Goal: Feedback & Contribution: Leave review/rating

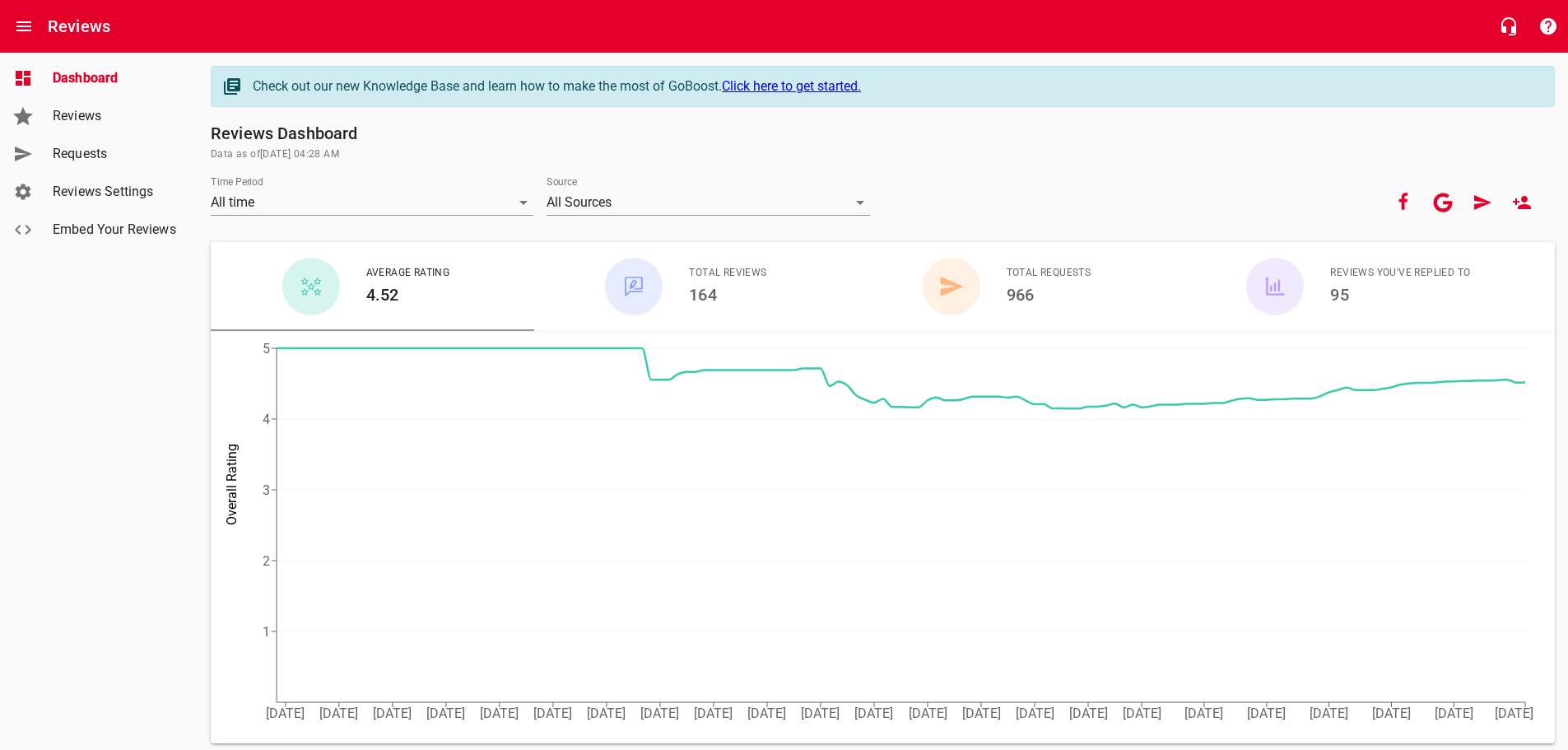
click at [79, 155] on span "Requests" at bounding box center [115, 154] width 125 height 20
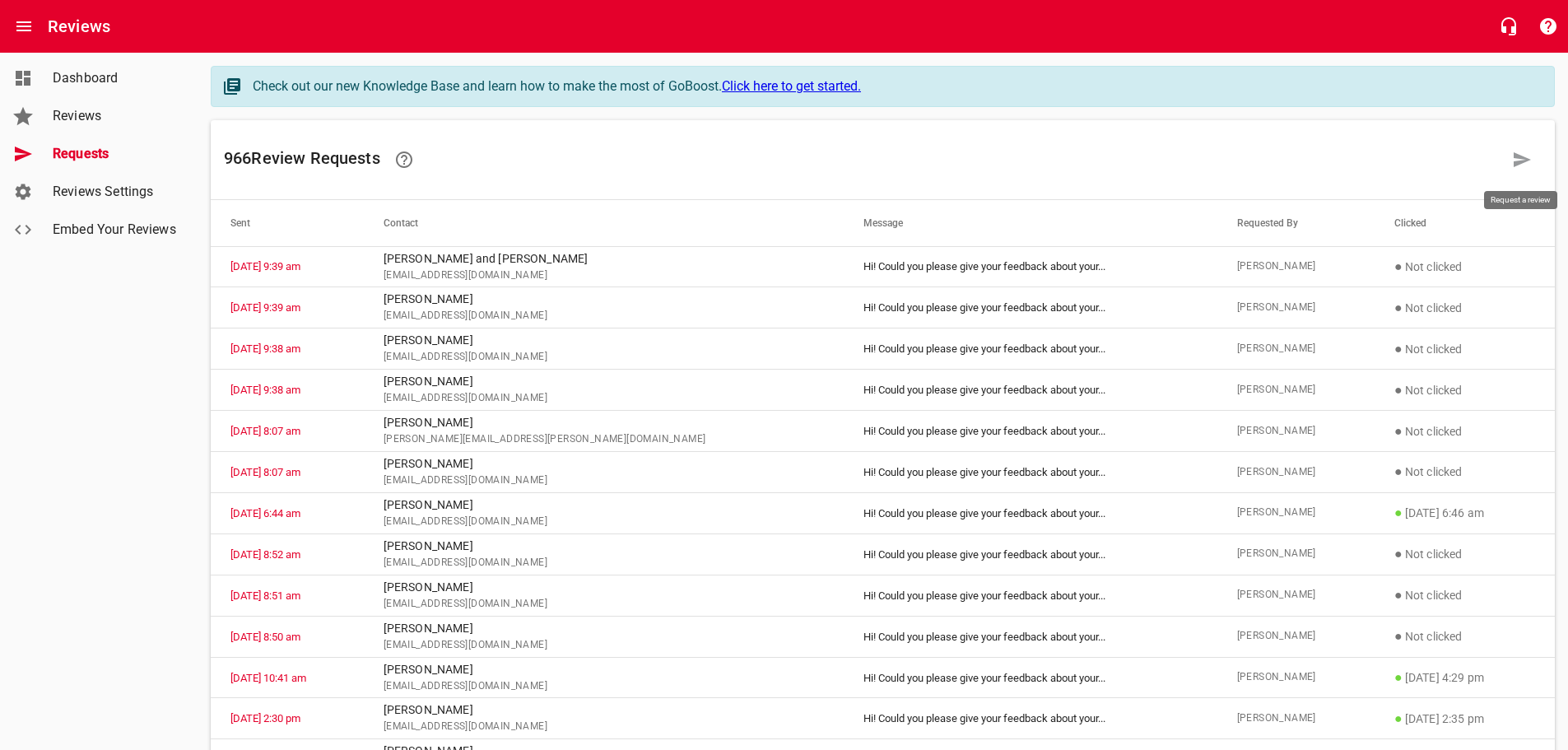
click at [1522, 164] on icon at bounding box center [1522, 160] width 20 height 20
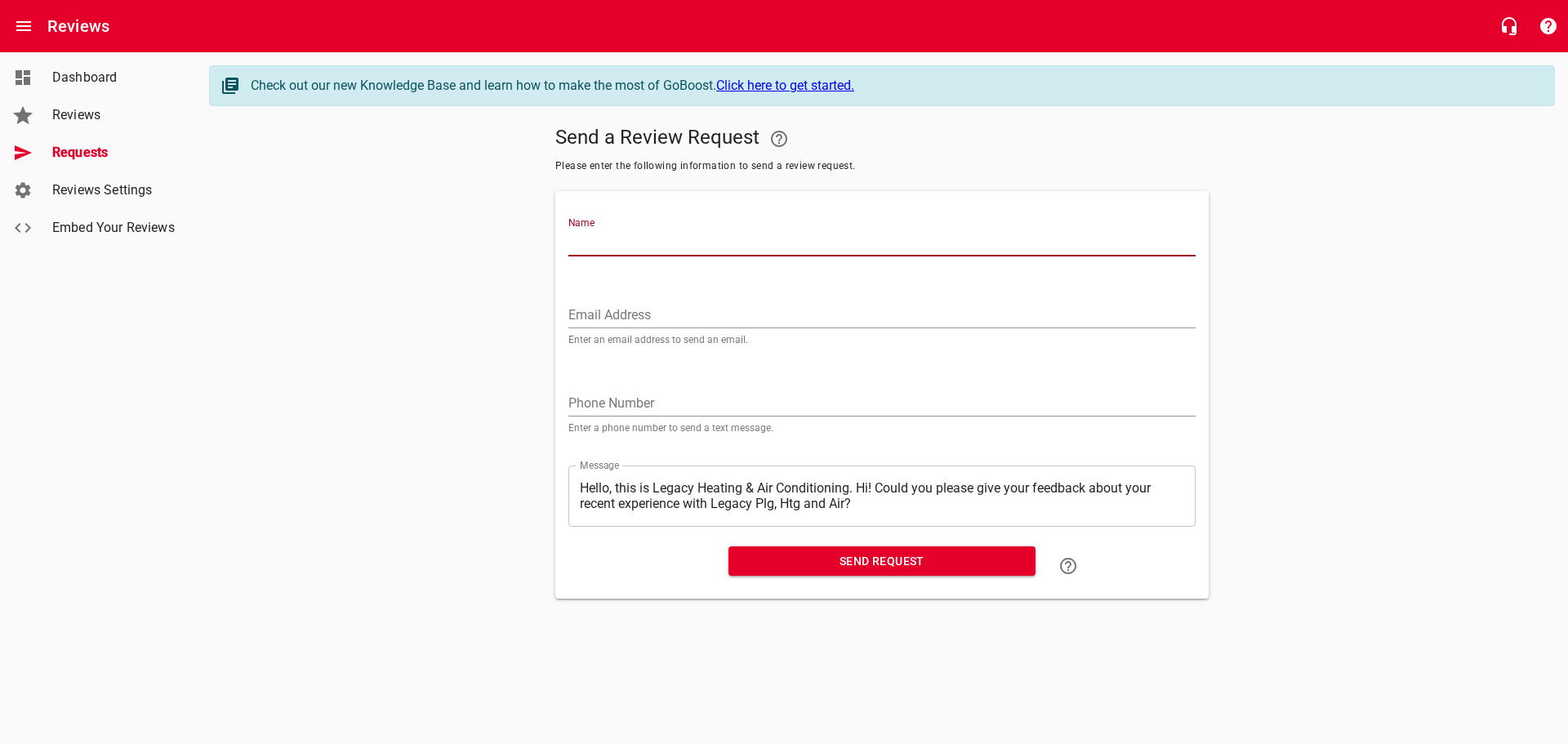
click at [590, 234] on input "Name" at bounding box center [882, 243] width 627 height 26
type input "[PERSON_NAME]"
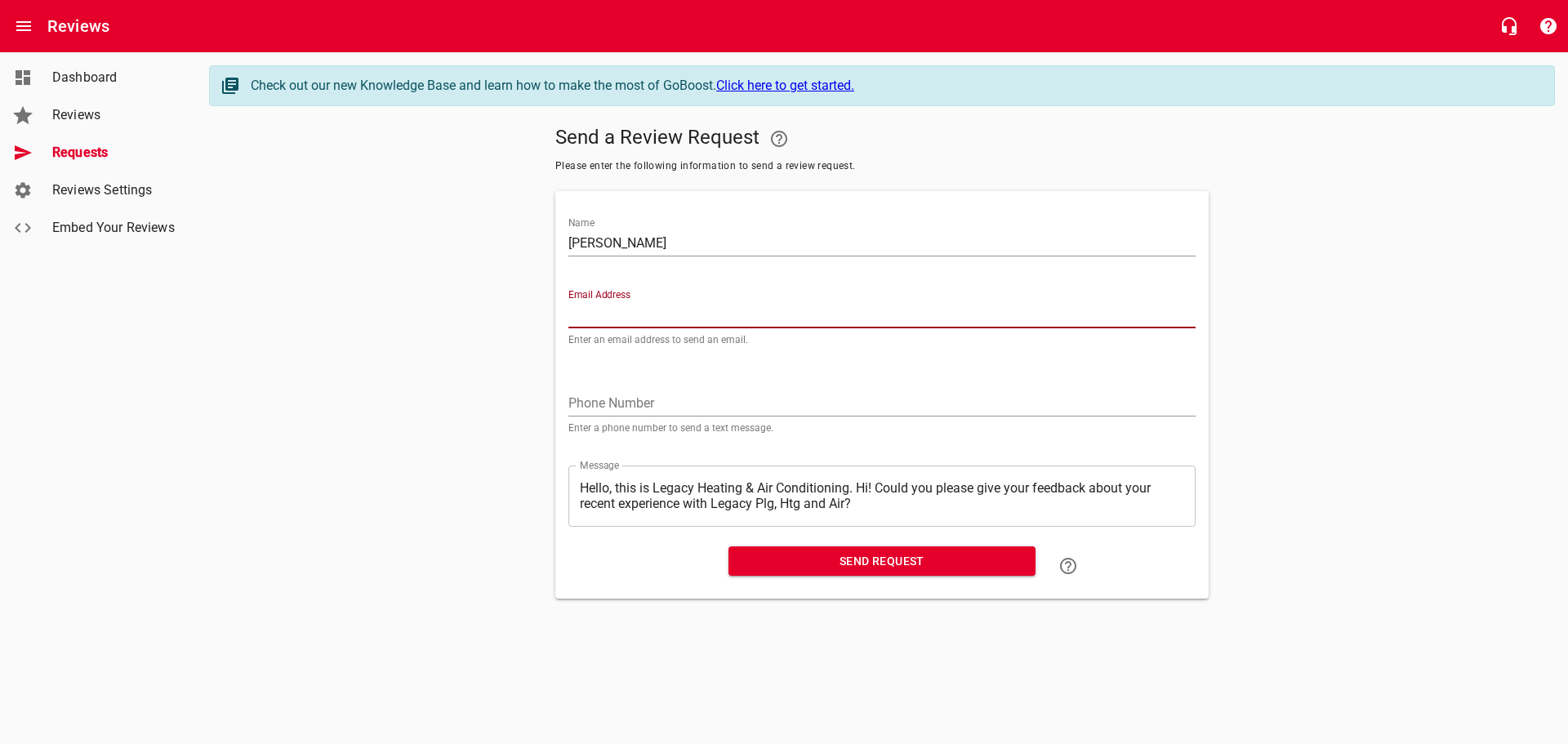
paste input "[EMAIL_ADDRESS][DOMAIN_NAME]"
type input "[EMAIL_ADDRESS][DOMAIN_NAME]"
click at [858, 485] on textarea "Hello, this is Legacy Heating & Air Conditioning. Hi! Could you please give you…" at bounding box center [881, 495] width 604 height 31
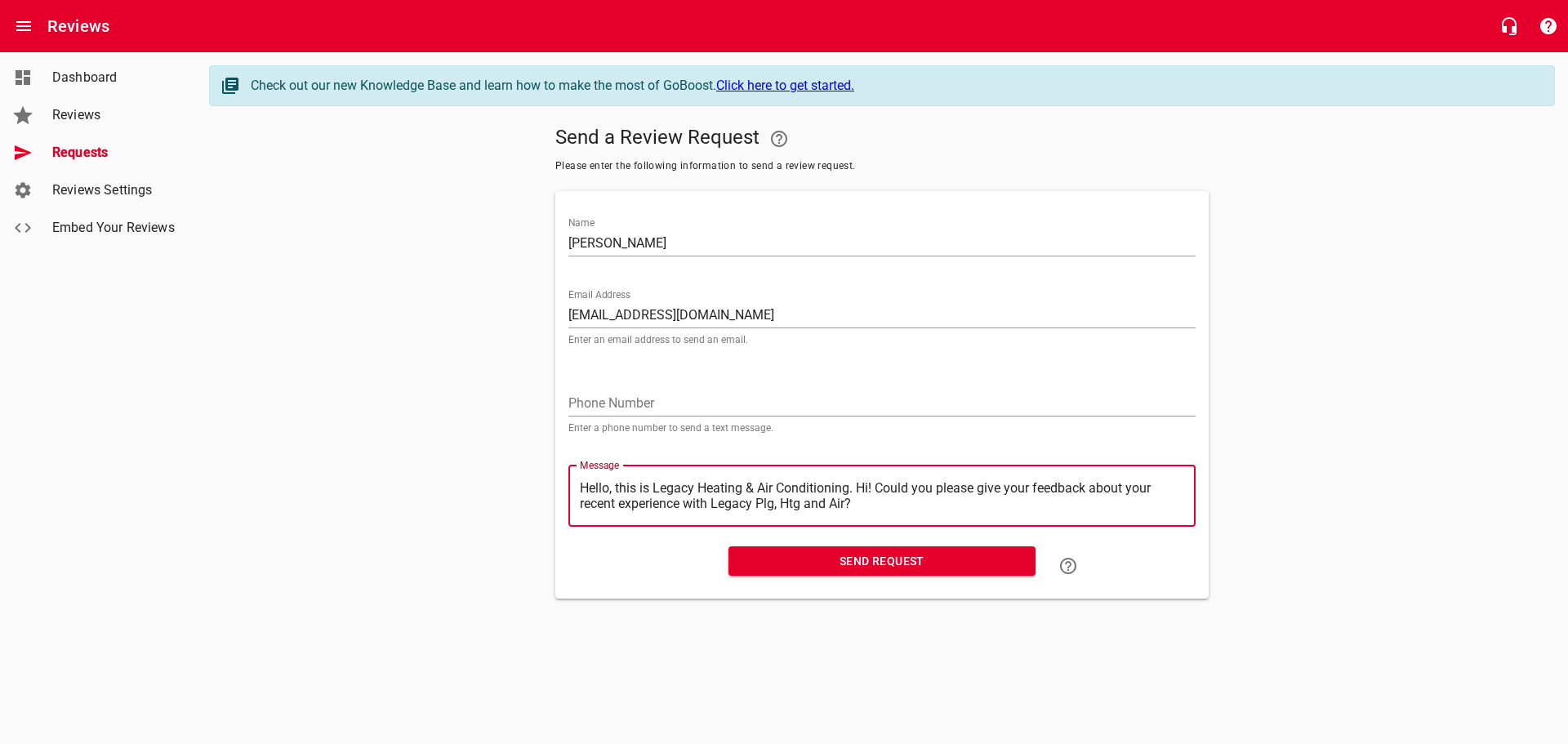
type textarea "Hello, this is Legacy Heating & Air Conditioning.Hi! Could you please give your…"
type textarea "Hello, this is Legacy Heating & Air ConditioningHi! Could you please give your …"
type textarea "Hello, this is Legacy Heating & Air ConditioninHi! Could you please give your f…"
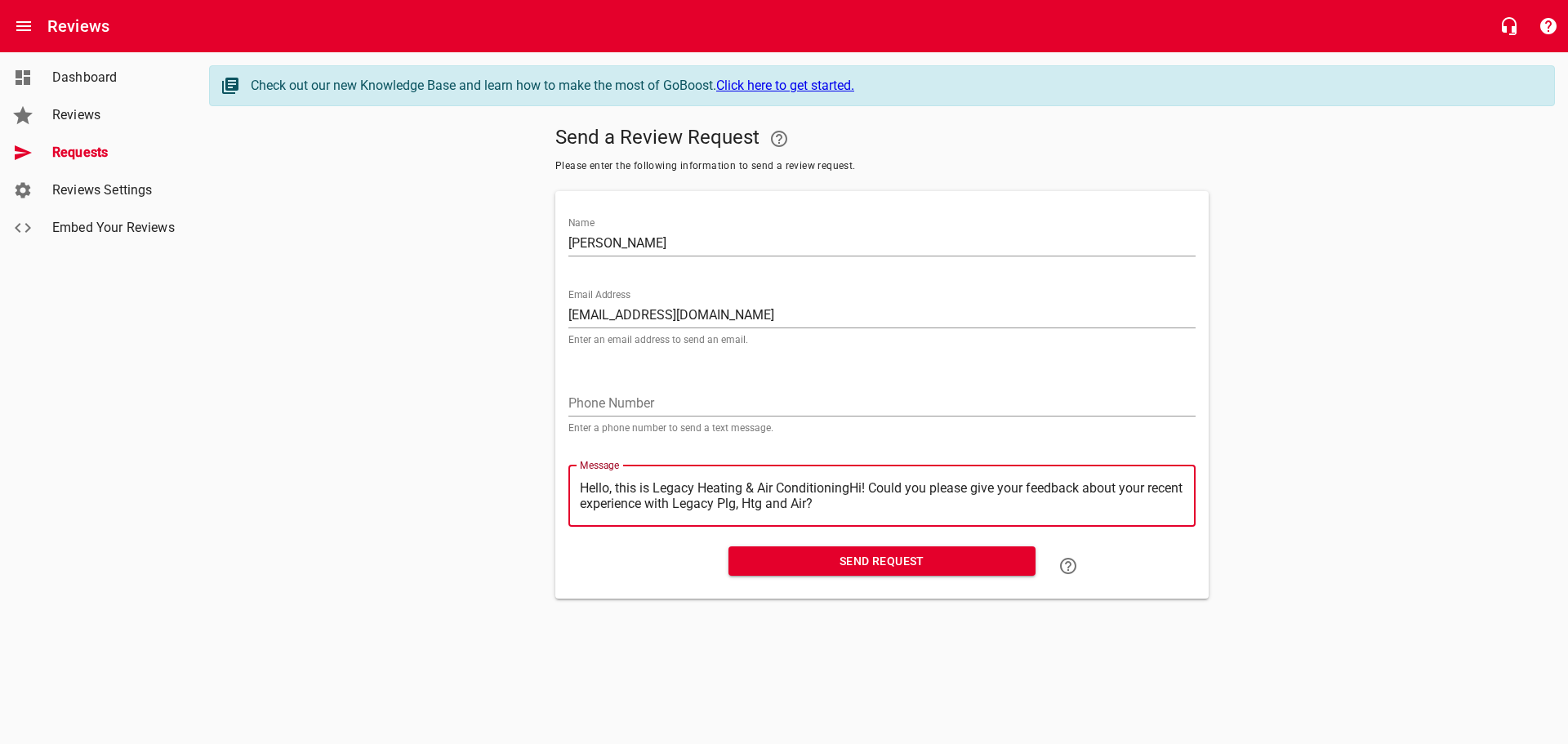
type textarea "Hello, this is Legacy Heating & Air ConditioninHi! Could you please give your f…"
type textarea "Hello, this is Legacy Heating & Air ConditioniHi! Could you please give your fe…"
type textarea "Hello, this is Legacy Heating & Air ConditionHi! Could you please give your fee…"
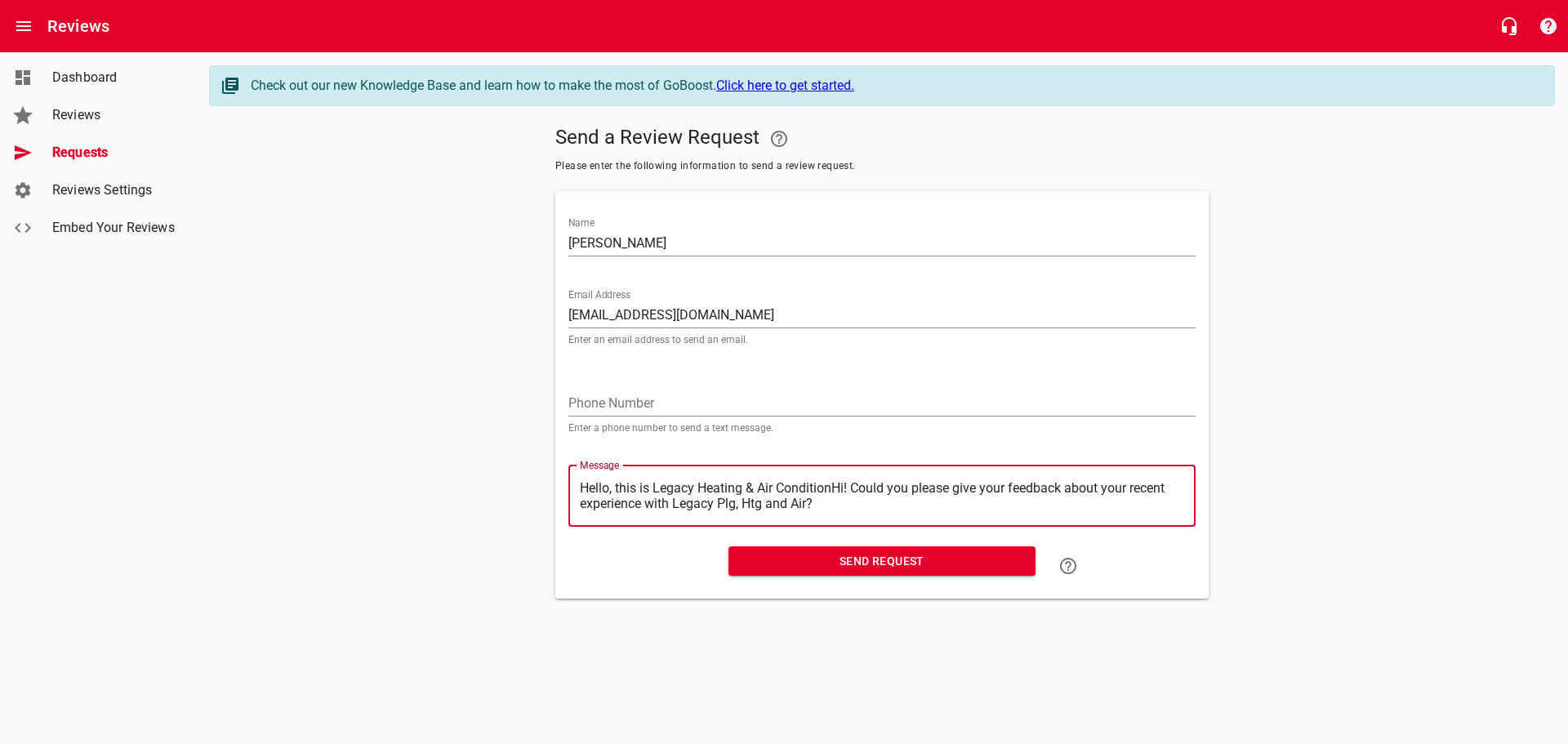
type textarea "Hello, this is Legacy Heating & Air ConditioHi! Could you please give your feed…"
type textarea "Hello, this is Legacy Heating & Air ConditiHi! Could you please give your feedb…"
type textarea "Hello, this is Legacy Heating & Air ConditHi! Could you please give your feedba…"
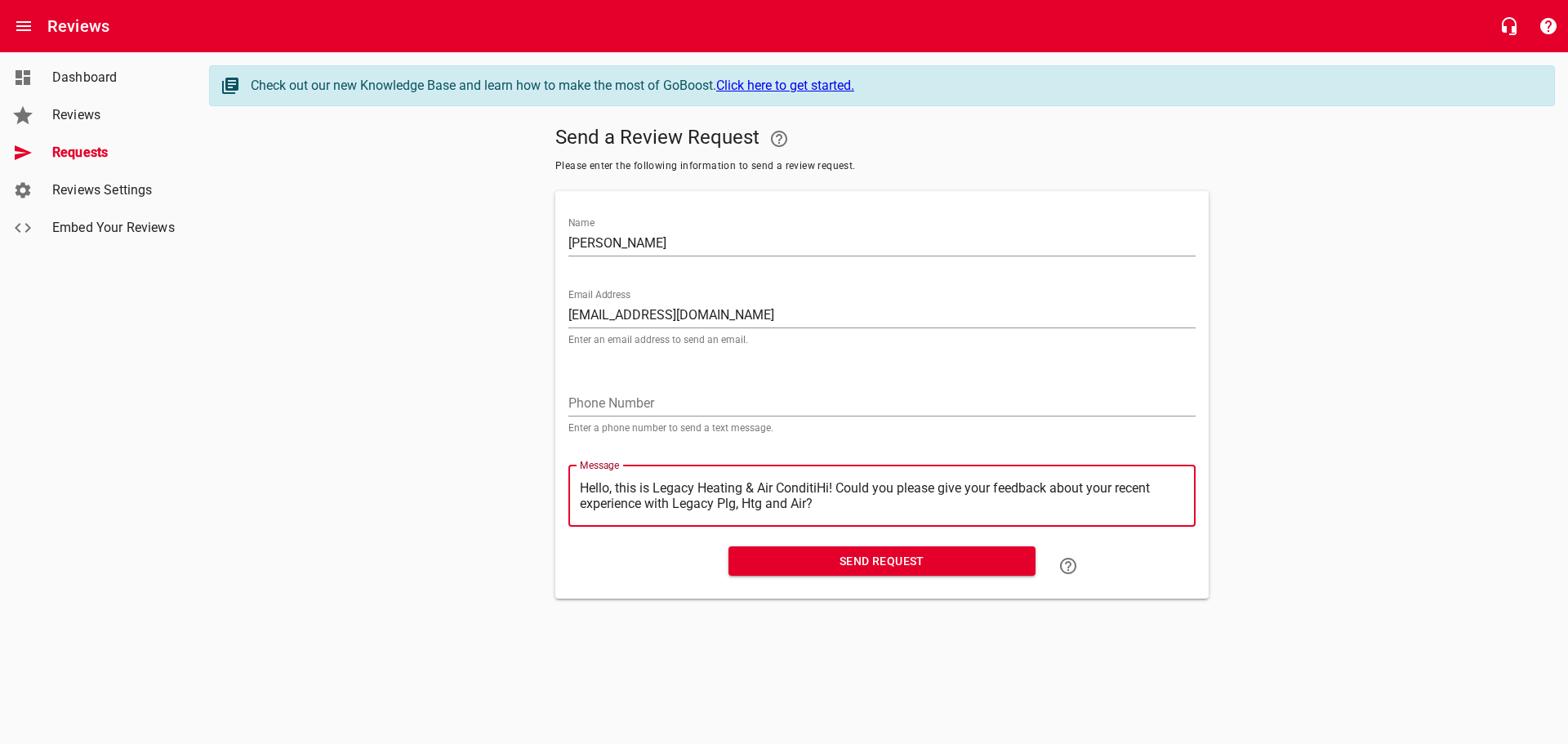
type textarea "Hello, this is Legacy Heating & Air ConditHi! Could you please give your feedba…"
type textarea "Hello, this is Legacy Heating & Air CondiHi! Could you please give your feedbac…"
type textarea "Hello, this is Legacy Heating & Air CondHi! Could you please give your feedback…"
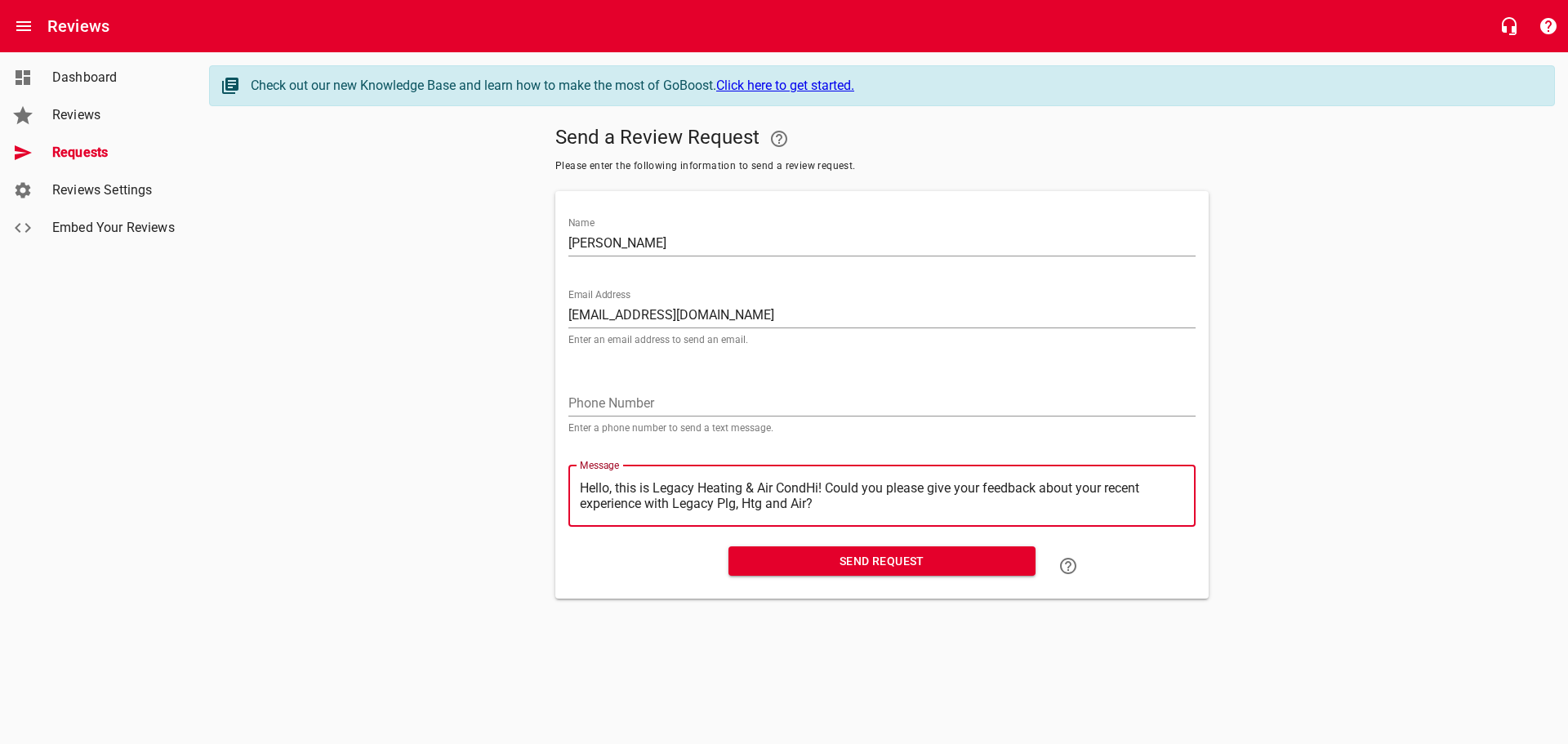
type textarea "Hello, this is Legacy Heating & Air ConHi! Could you please give your feedback …"
type textarea "Hello, this is Legacy Heating & Air CoHi! Could you please give your feedback a…"
type textarea "Hello, this is Legacy Heating & Air CHi! Could you please give your feedback ab…"
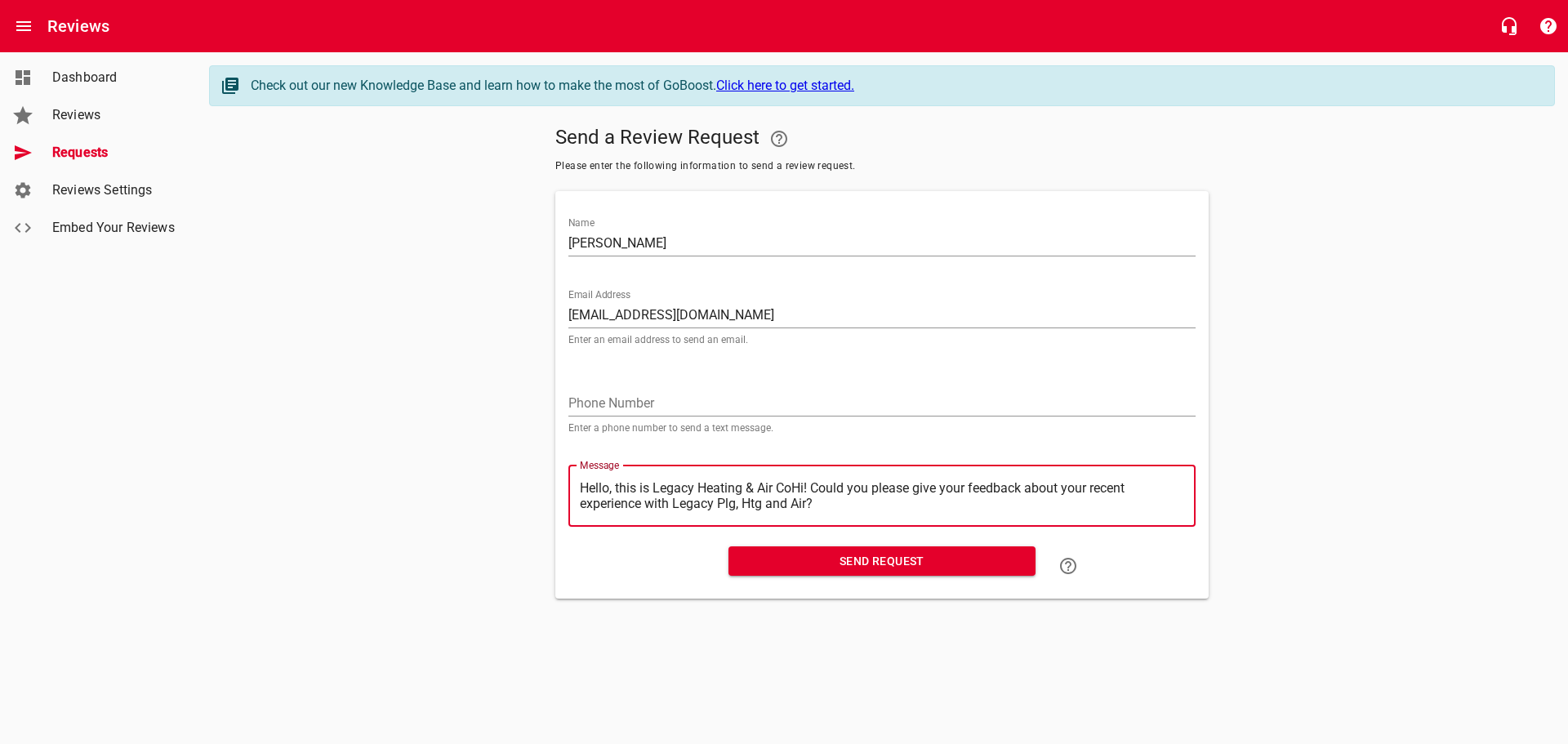
type textarea "Hello, this is Legacy Heating & Air CHi! Could you please give your feedback ab…"
type textarea "Hello, this is Legacy Heating & Air Hi! Could you please give your feedback abo…"
type textarea "Hello, this is Legacy Heating & AirHi! Could you please give your feedback abou…"
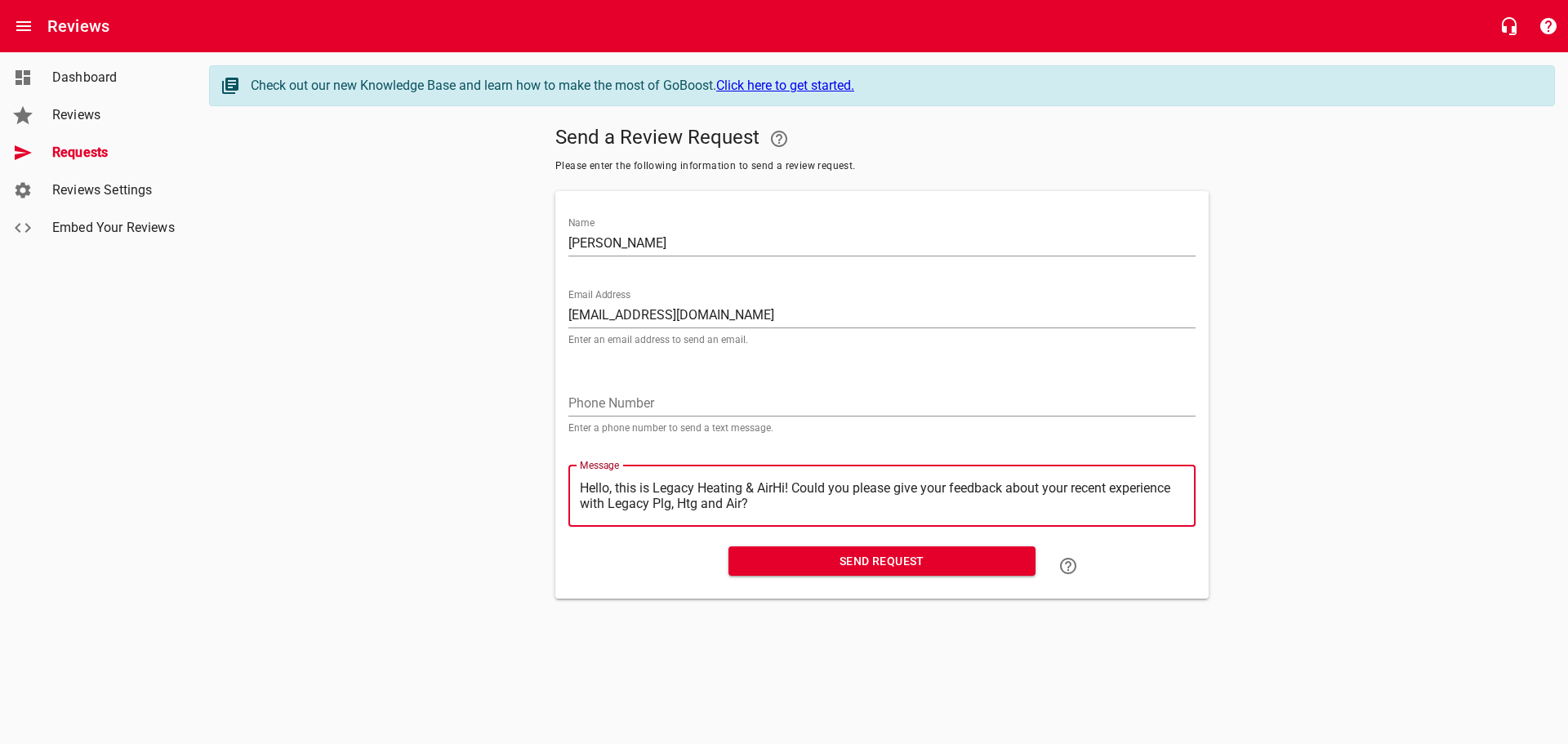
type textarea "Hello, this is Legacy Heating & AiHi! Could you please give your feedback about…"
type textarea "Hello, this is Legacy Heating & AHi! Could you please give your feedback about …"
type textarea "Hello, this is Legacy Heating & Hi! Could you please give your feedback about y…"
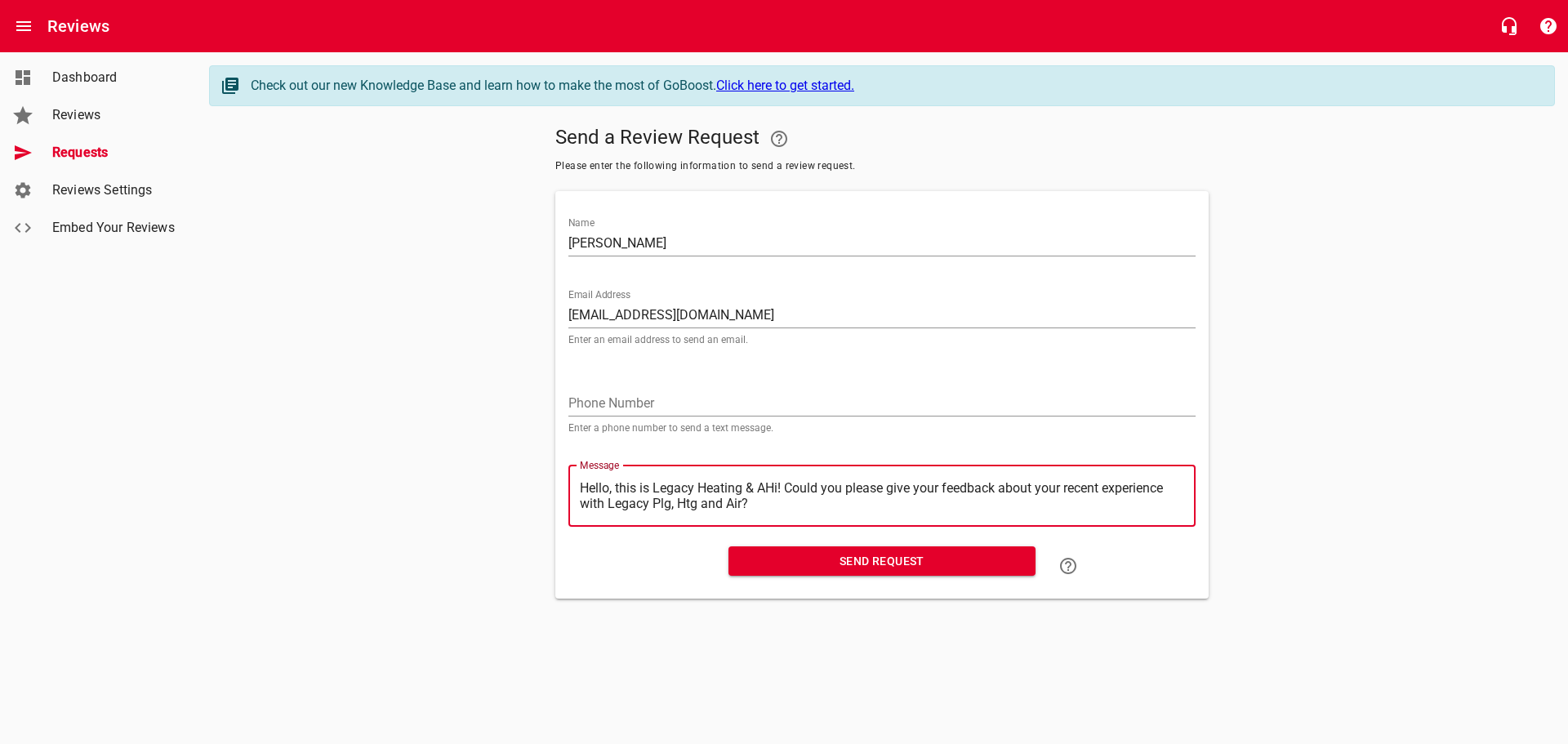
type textarea "Hello, this is Legacy Heating & Hi! Could you please give your feedback about y…"
type textarea "Hello, this is Legacy Heating &Hi! Could you please give your feedback about yo…"
type textarea "Hello, this is Legacy Heating Hi! Could you please give your feedback about you…"
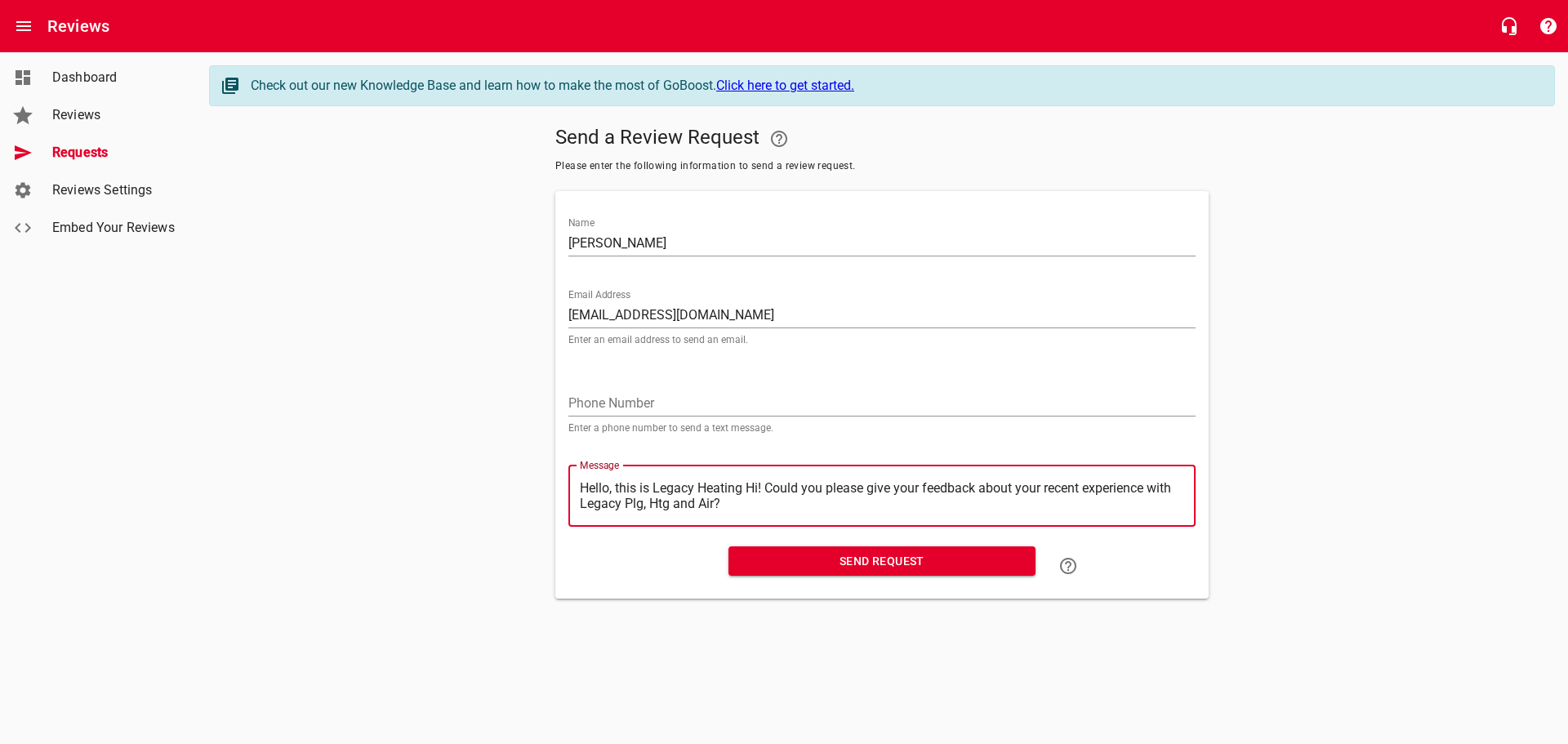
type textarea "Hello, this is Legacy HeatingHi! Could you please give your feedback about your…"
type textarea "Hello, this is Legacy HeatinHi! Could you please give your feedback about your …"
type textarea "Hello, this is Legacy HeatiHi! Could you please give your feedback about your r…"
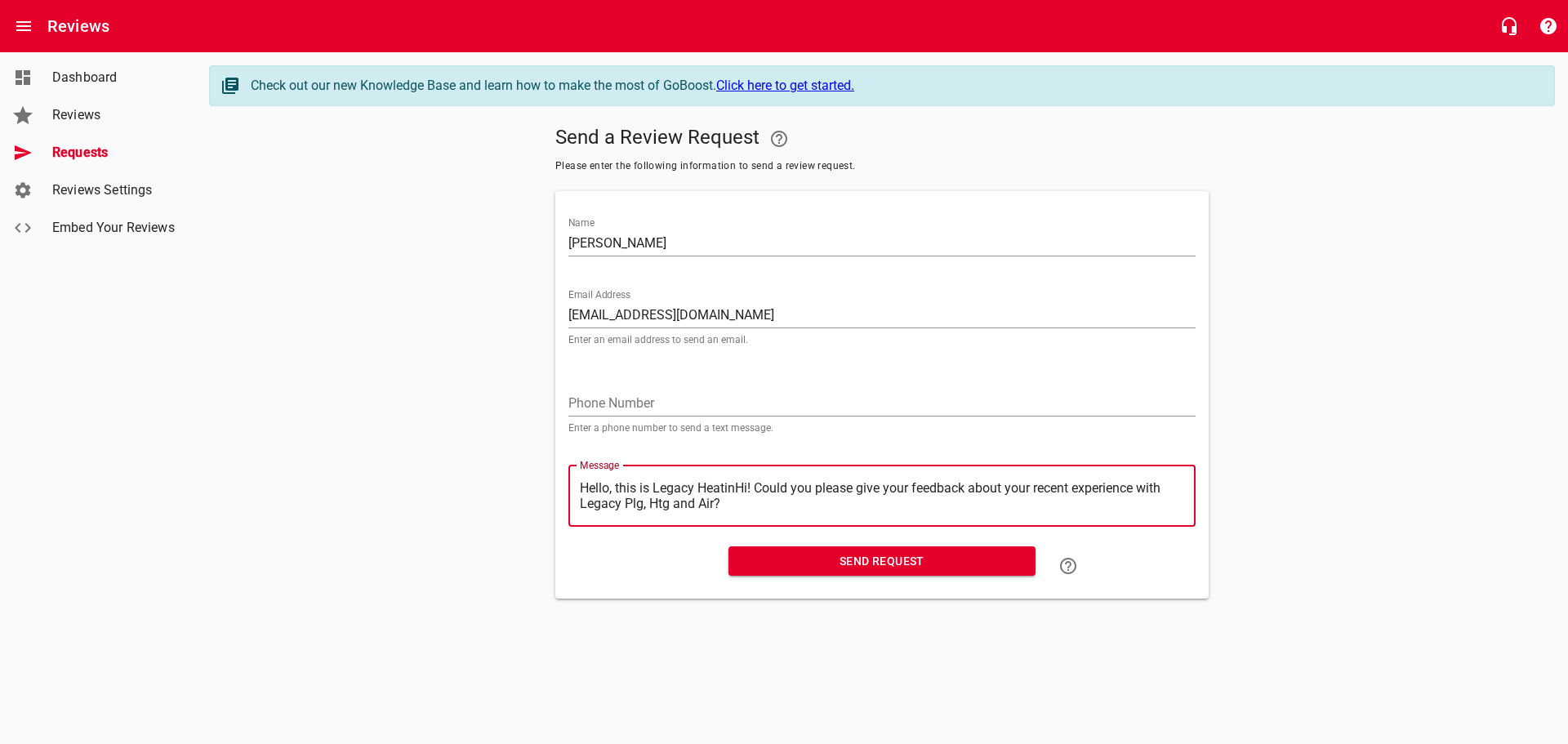
type textarea "Hello, this is Legacy HeatiHi! Could you please give your feedback about your r…"
type textarea "Hello, this is Legacy HeatHi! Could you please give your feedback about your re…"
type textarea "Hello, this is Legacy HeaHi! Could you please give your feedback about your rec…"
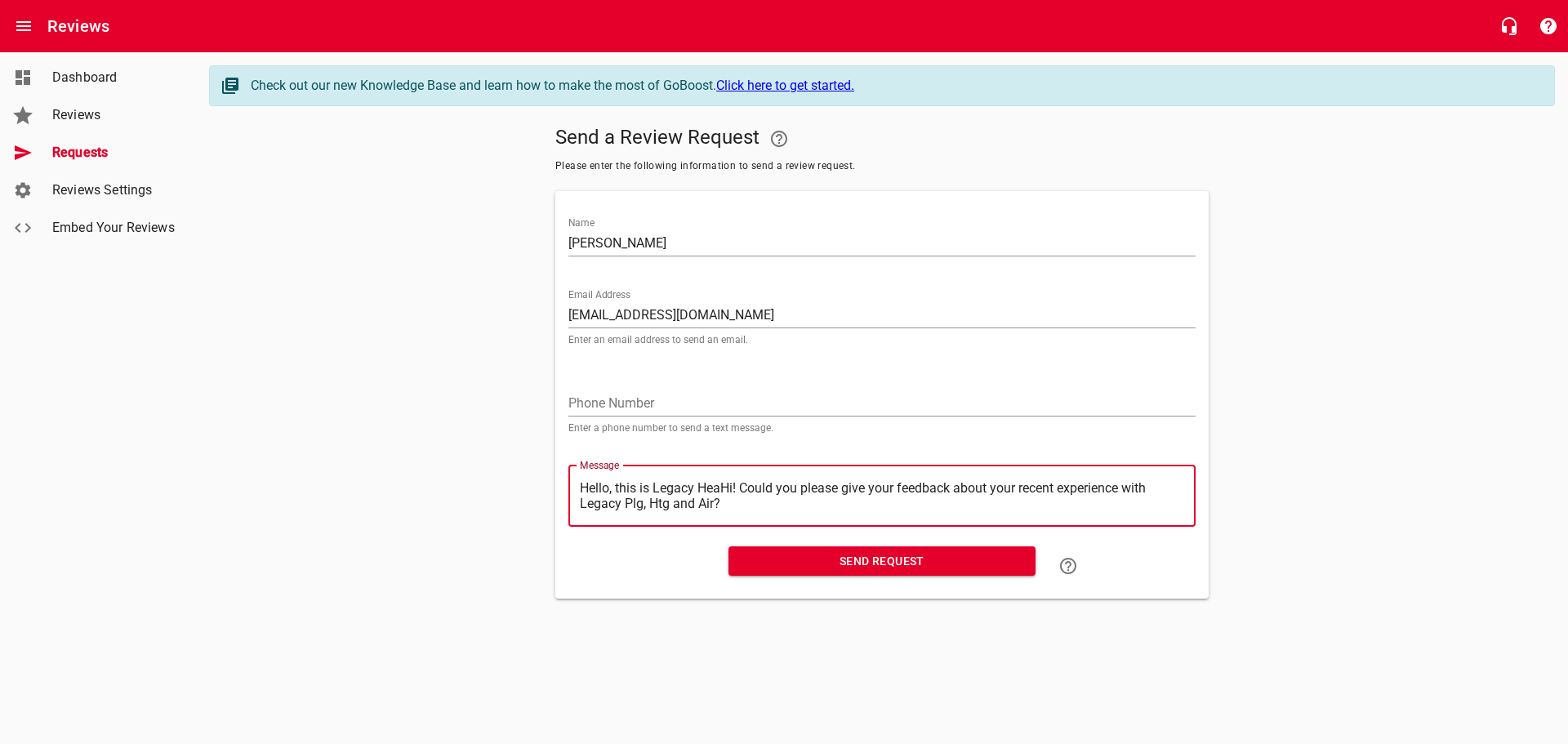
type textarea "Hello, this is Legacy HeHi! Could you please give your feedback about your rece…"
type textarea "Hello, this is Legacy HHi! Could you please give your feedback about your recen…"
type textarea "Hello, this is Legacy Hi! Could you please give your feedback about your recent…"
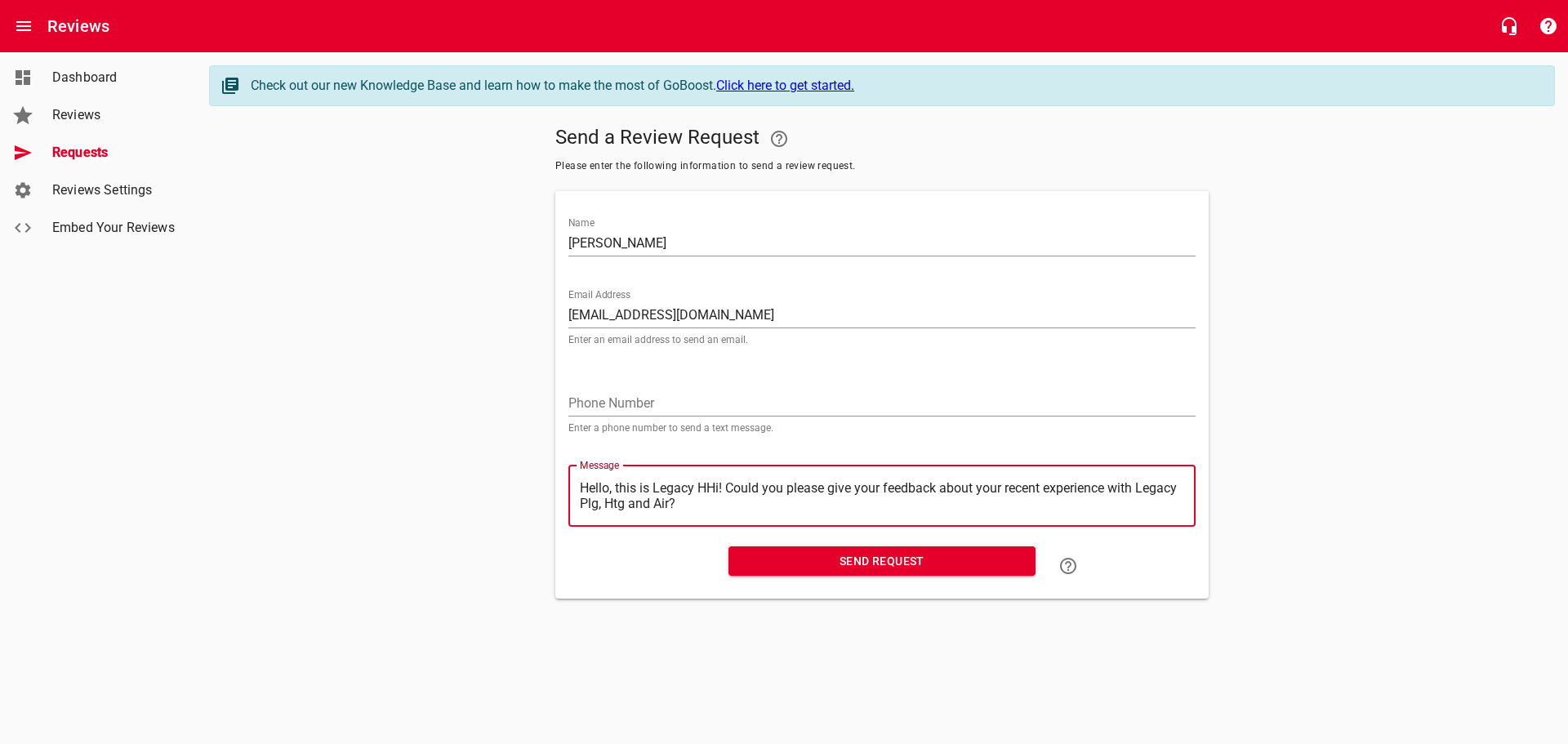
type textarea "Hello, this is Legacy Hi! Could you please give your feedback about your recent…"
type textarea "Hello, this is LegacyHi! Could you please give your feedback about your recent …"
type textarea "Hello, this is LegacHi! Could you please give your feedback about your recent e…"
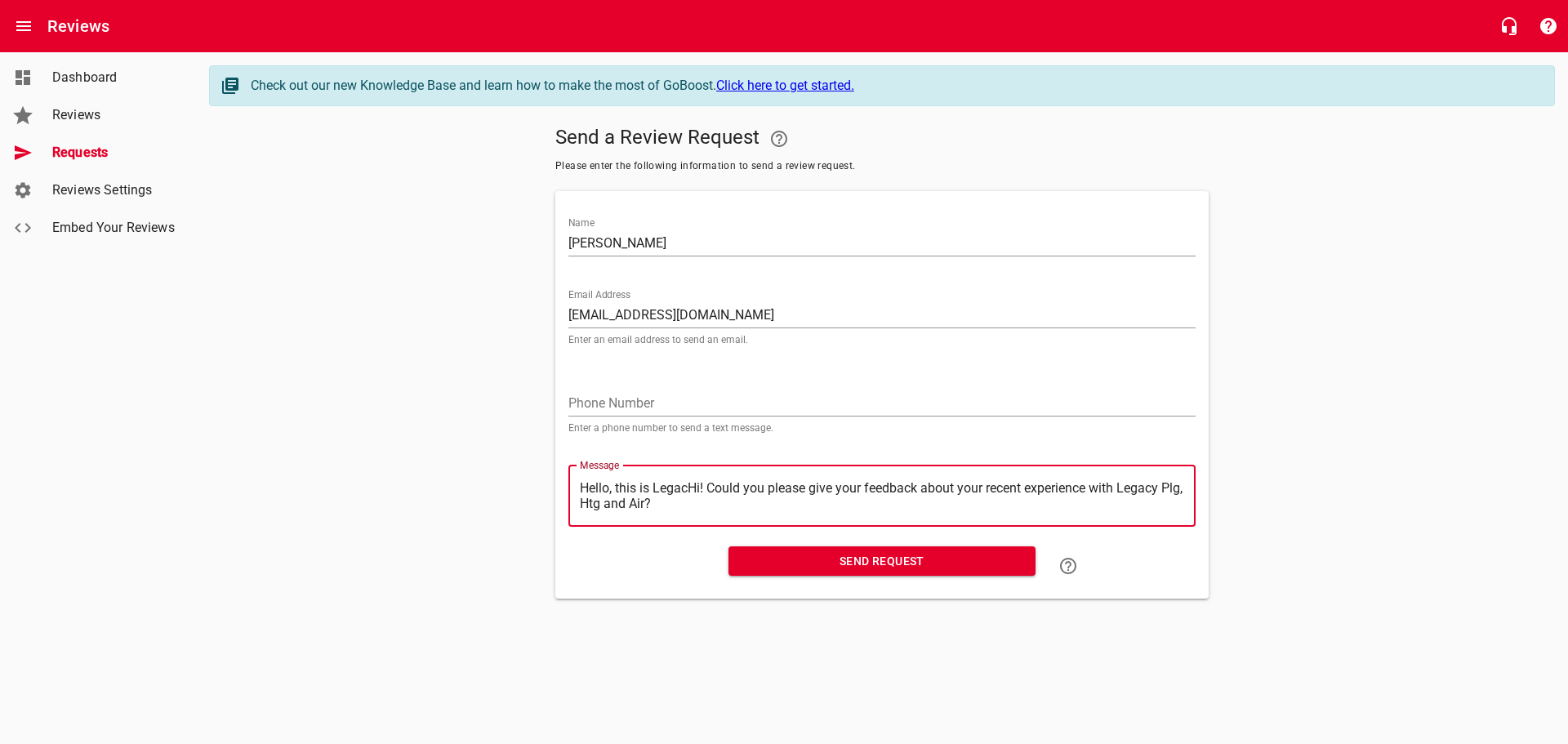
type textarea "Hello, this is LegaHi! Could you please give your feedback about your recent ex…"
type textarea "Hello, this is LegHi! Could you please give your feedback about your recent exp…"
type textarea "Hello, this is LeHi! Could you please give your feedback about your recent expe…"
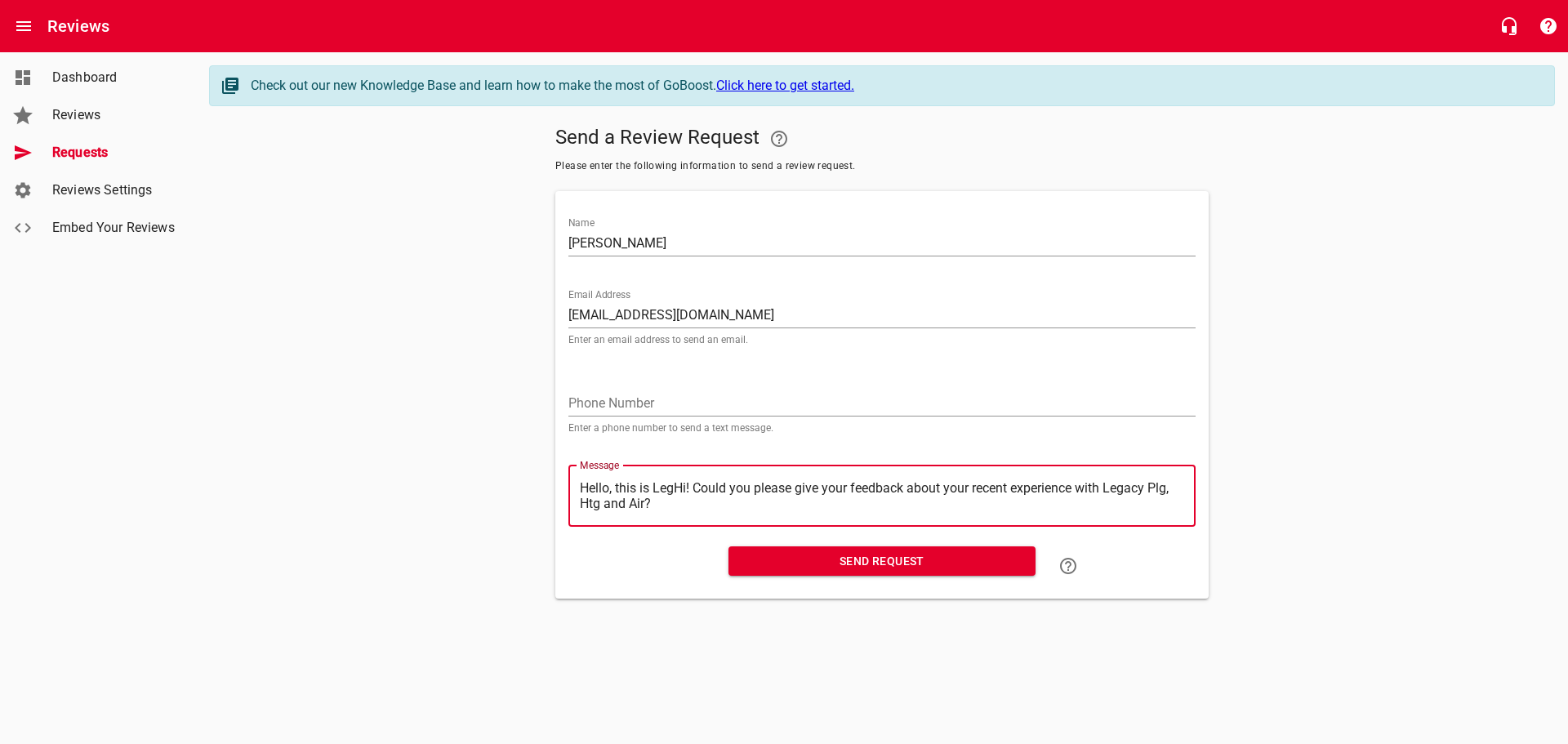
type textarea "Hello, this is LeHi! Could you please give your feedback about your recent expe…"
type textarea "Hello, this is LHi! Could you please give your feedback about your recent exper…"
type textarea "Hello, this is Hi! Could you please give your feedback about your recent experi…"
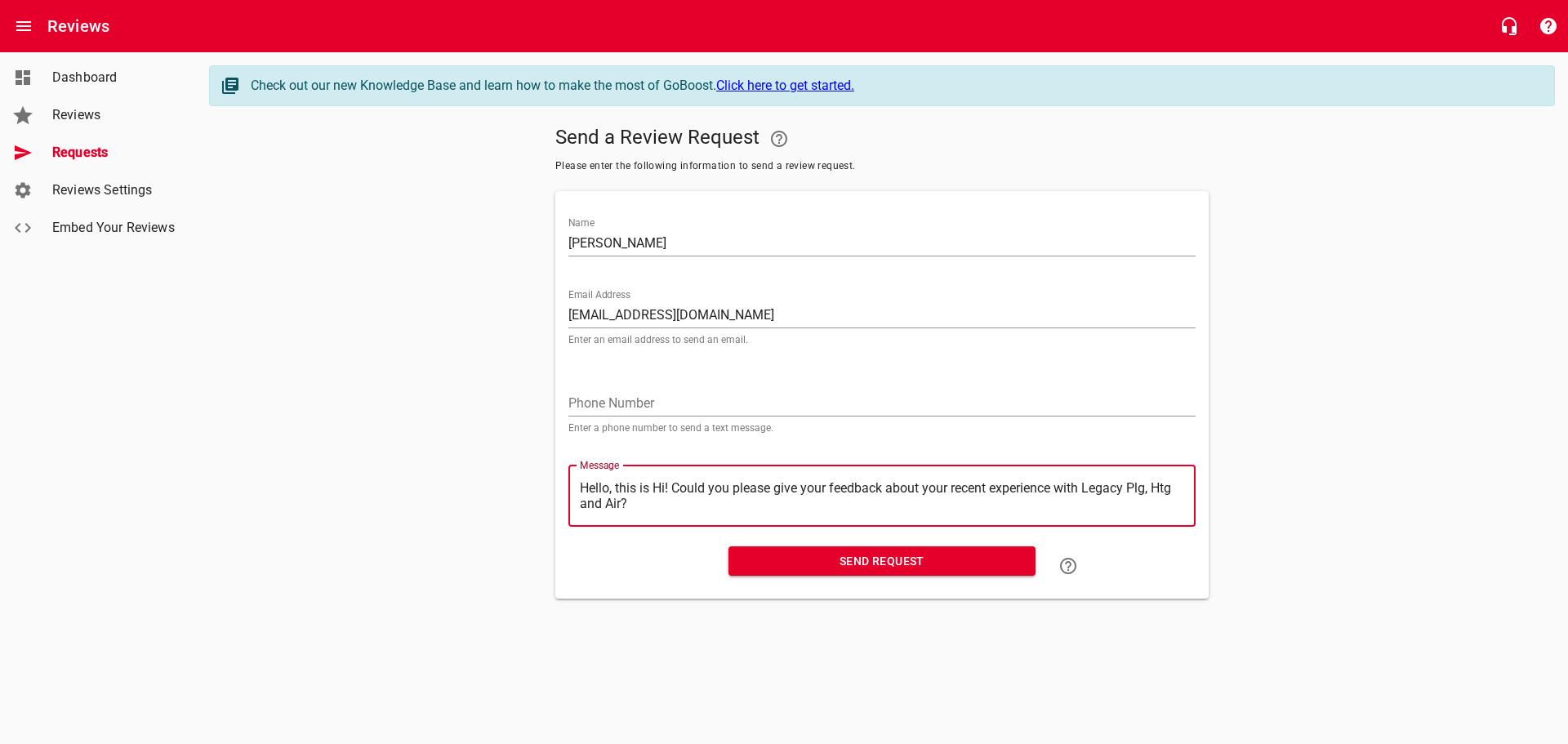
type textarea "Hello, this isHi! Could you please give your feedback about your recent experie…"
type textarea "Hello, this iHi! Could you please give your feedback about your recent experien…"
type textarea "Hello, this Hi! Could you please give your feedback about your recent experienc…"
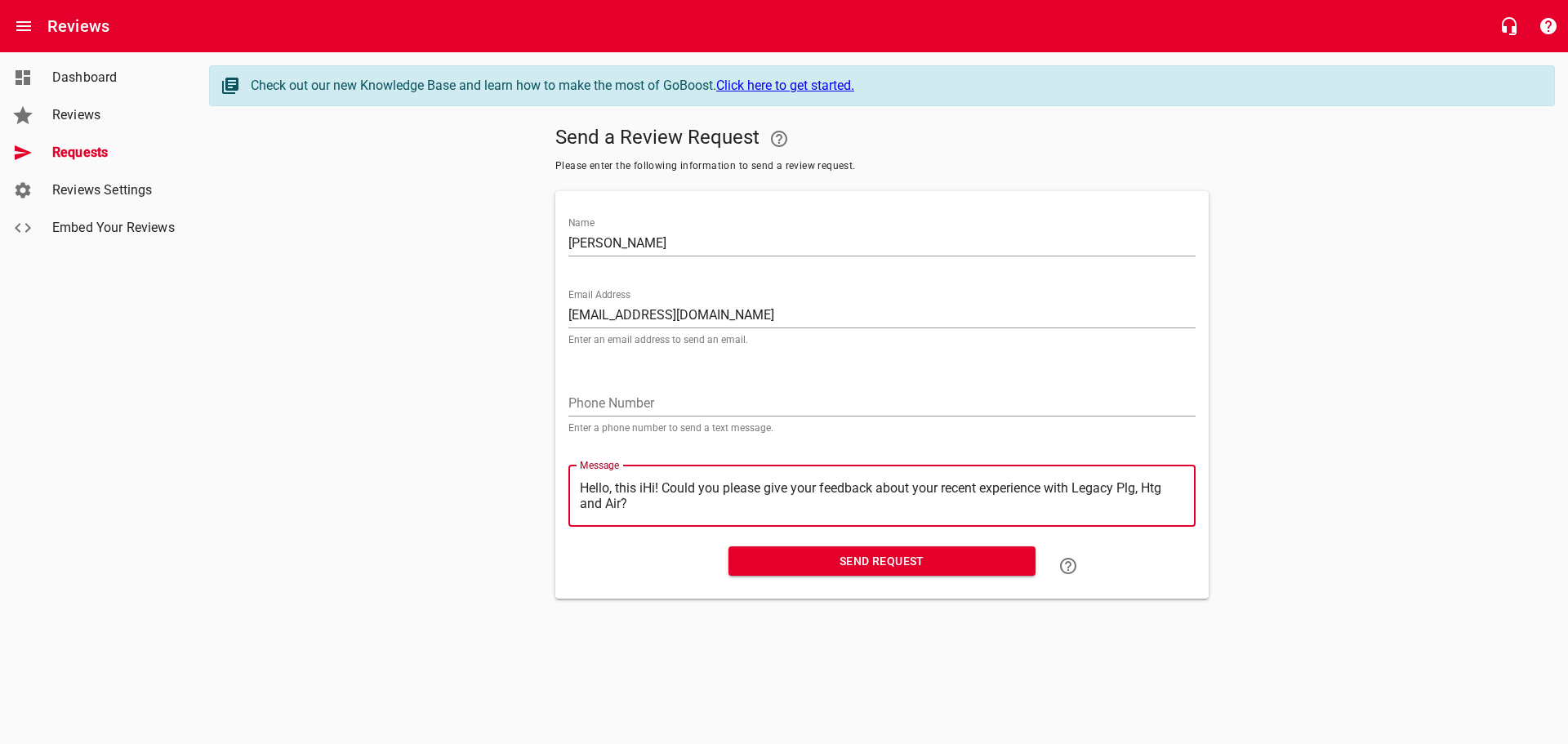
type textarea "Hello, this Hi! Could you please give your feedback about your recent experienc…"
type textarea "Hello, thisHi! Could you please give your feedback about your recent experience…"
type textarea "Hello, thiHi! Could you please give your feedback about your recent experience …"
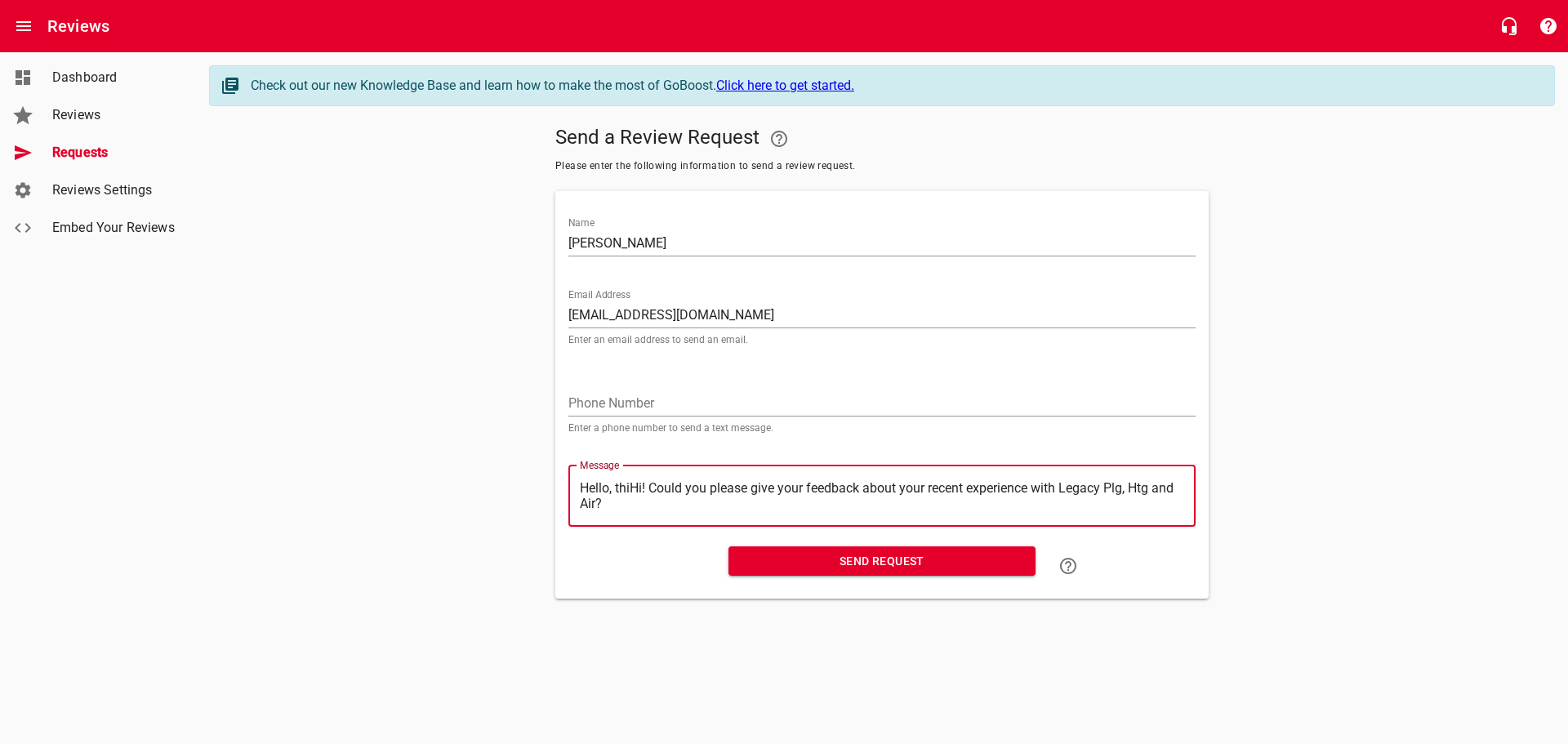
type textarea "Hello, thHi! Could you please give your feedback about your recent experience w…"
type textarea "Hello, tHi! Could you please give your feedback about your recent experience wi…"
type textarea "Hello, Hi! Could you please give your feedback about your recent experience wit…"
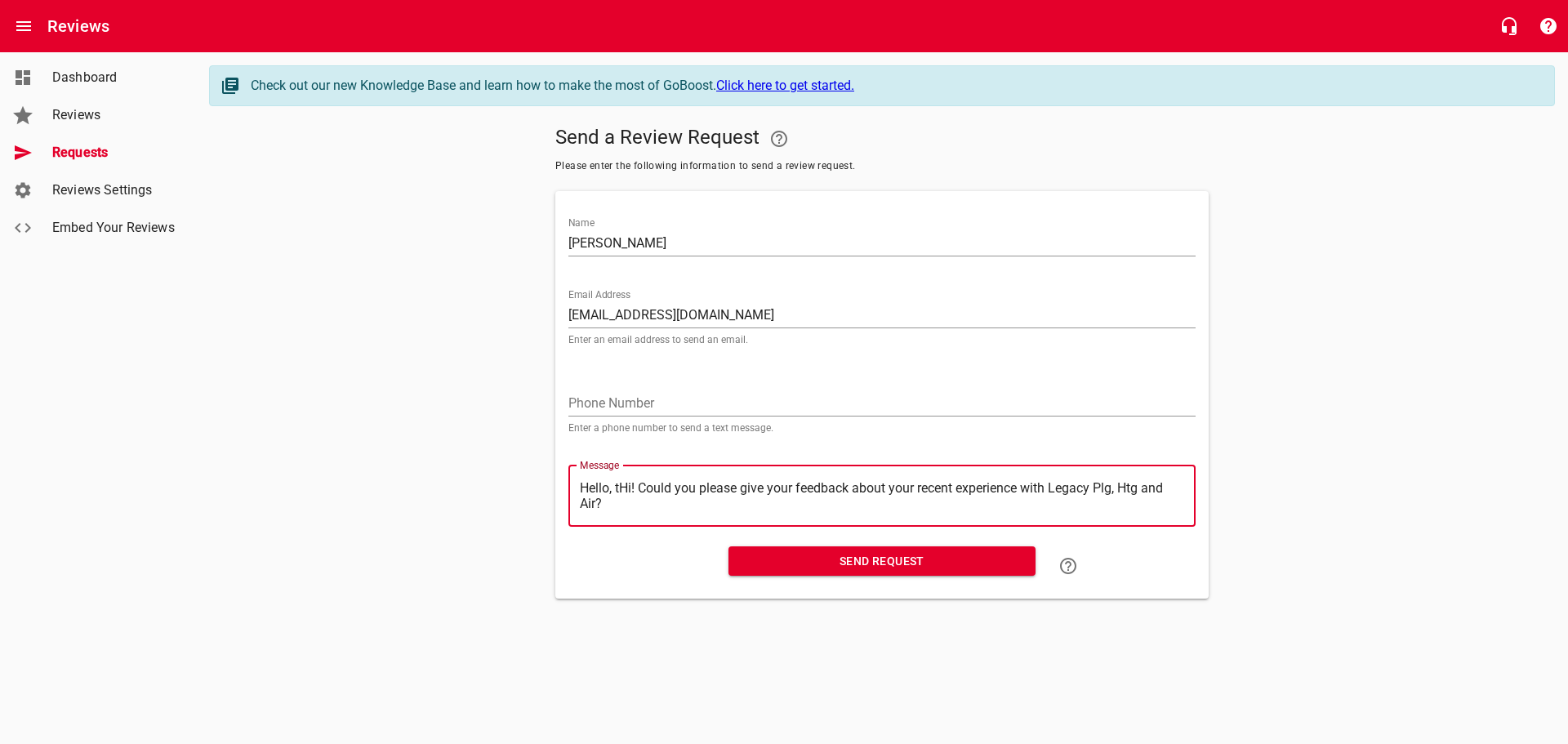
type textarea "Hello, Hi! Could you please give your feedback about your recent experience wit…"
type textarea "Hello,Hi! Could you please give your feedback about your recent experience with…"
type textarea "HelloHi! Could you please give your feedback about your recent experience with …"
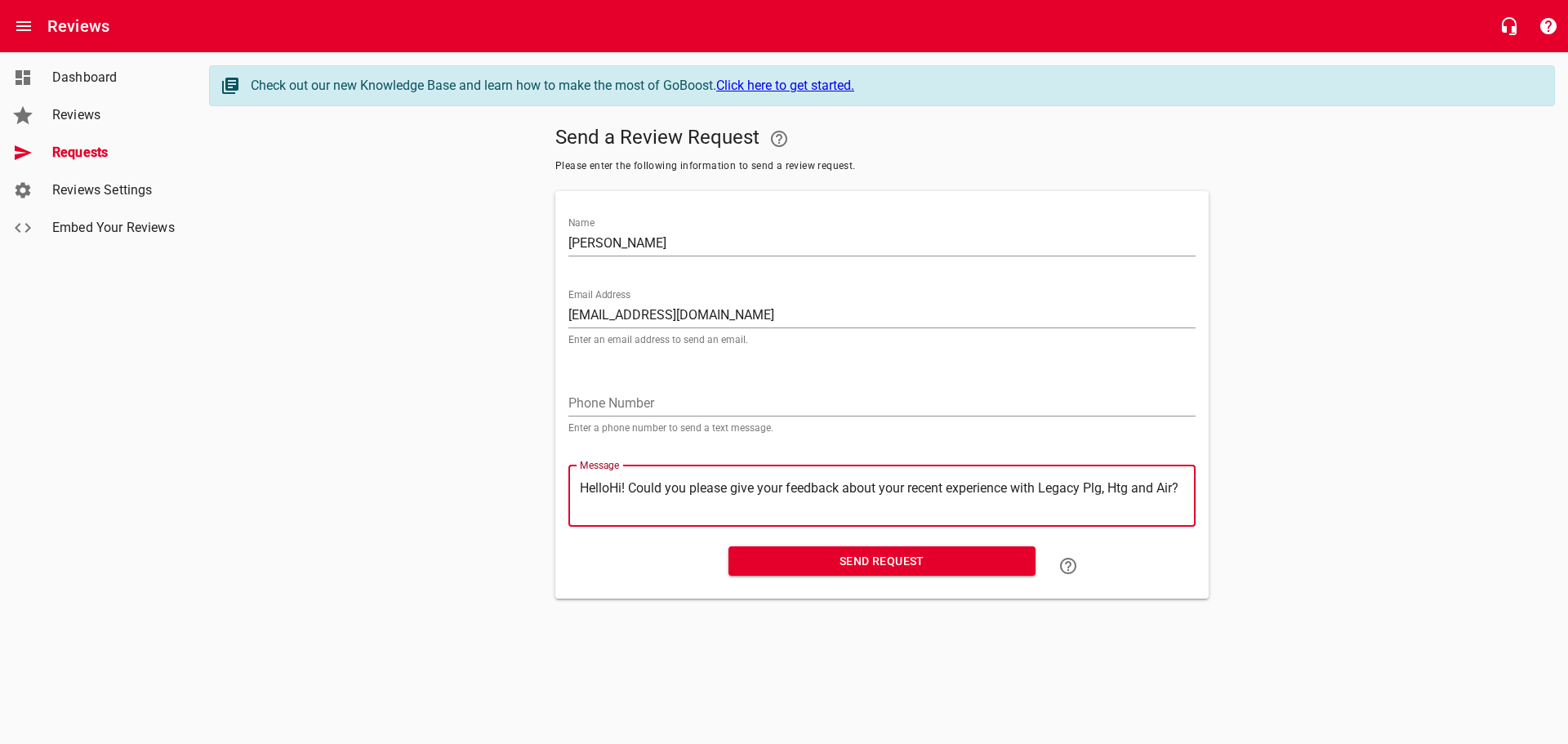
type textarea "HellHi! Could you please give your feedback about your recent experience with L…"
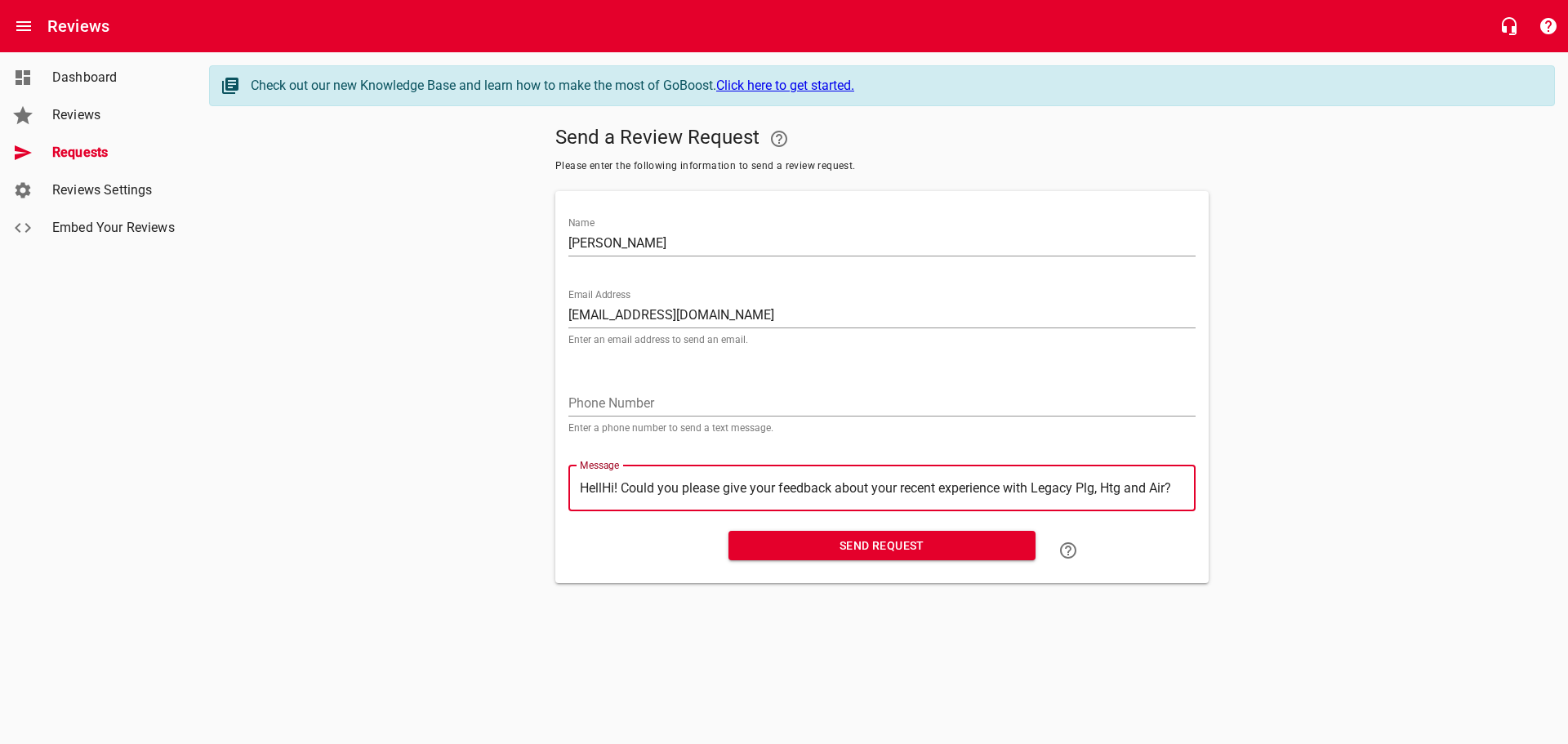
type textarea "HelHi! Could you please give your feedback about your recent experience with Le…"
type textarea "HeHi! Could you please give your feedback about your recent experience with Leg…"
type textarea "HHi! Could you please give your feedback about your recent experience with Lega…"
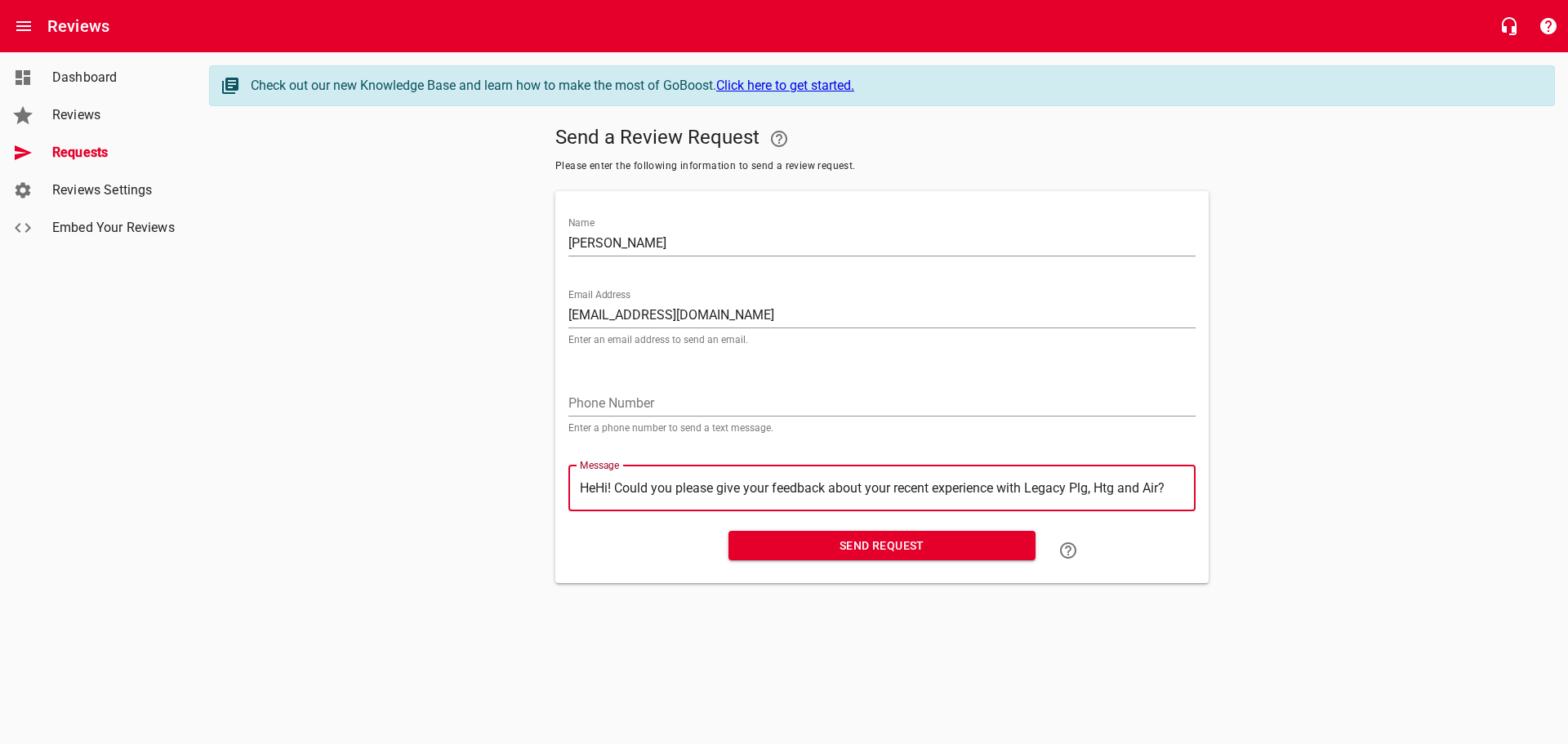
type textarea "HHi! Could you please give your feedback about your recent experience with Lega…"
type textarea "Hi! Could you please give your feedback about your recent experience with Legac…"
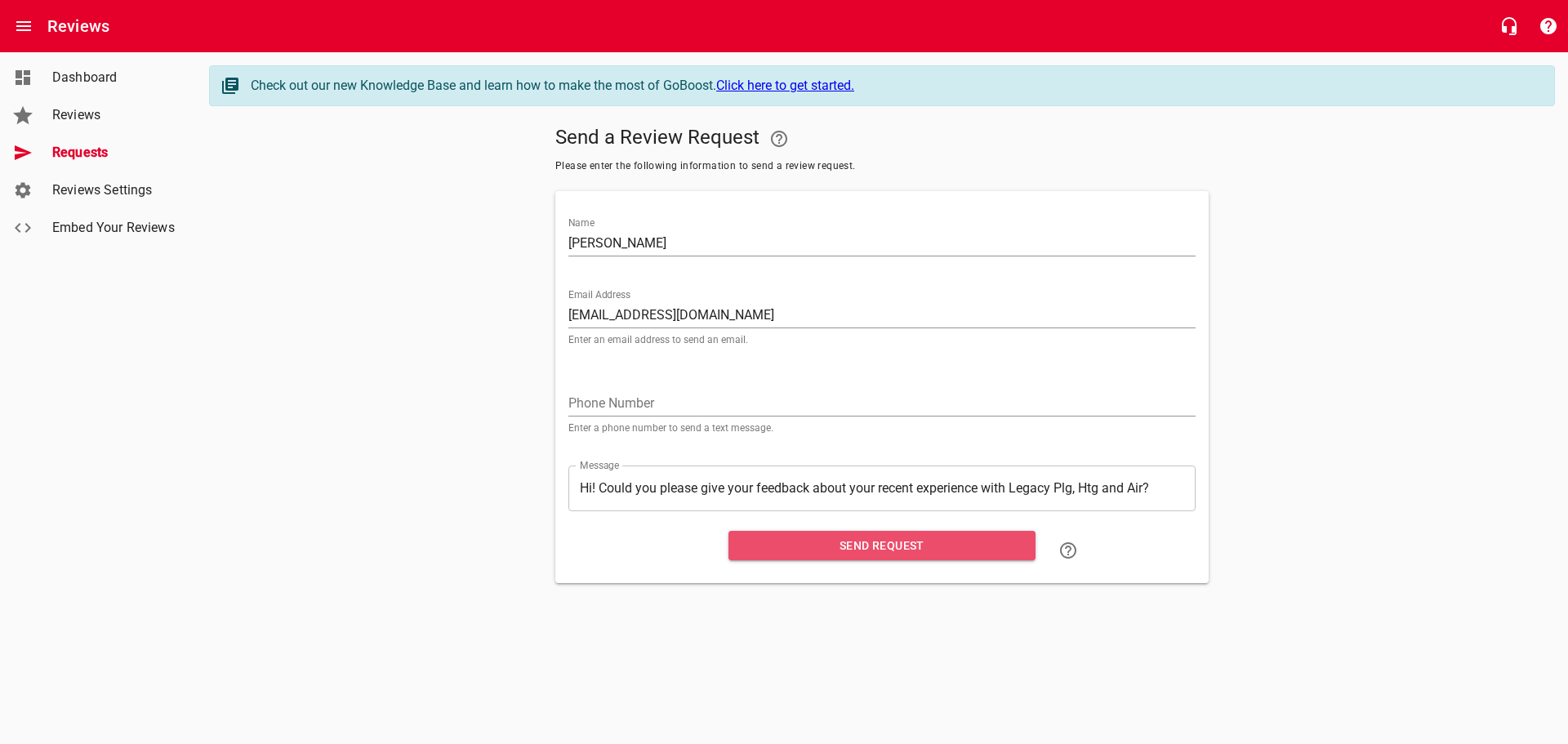
click at [862, 551] on span "Send Request" at bounding box center [881, 546] width 281 height 20
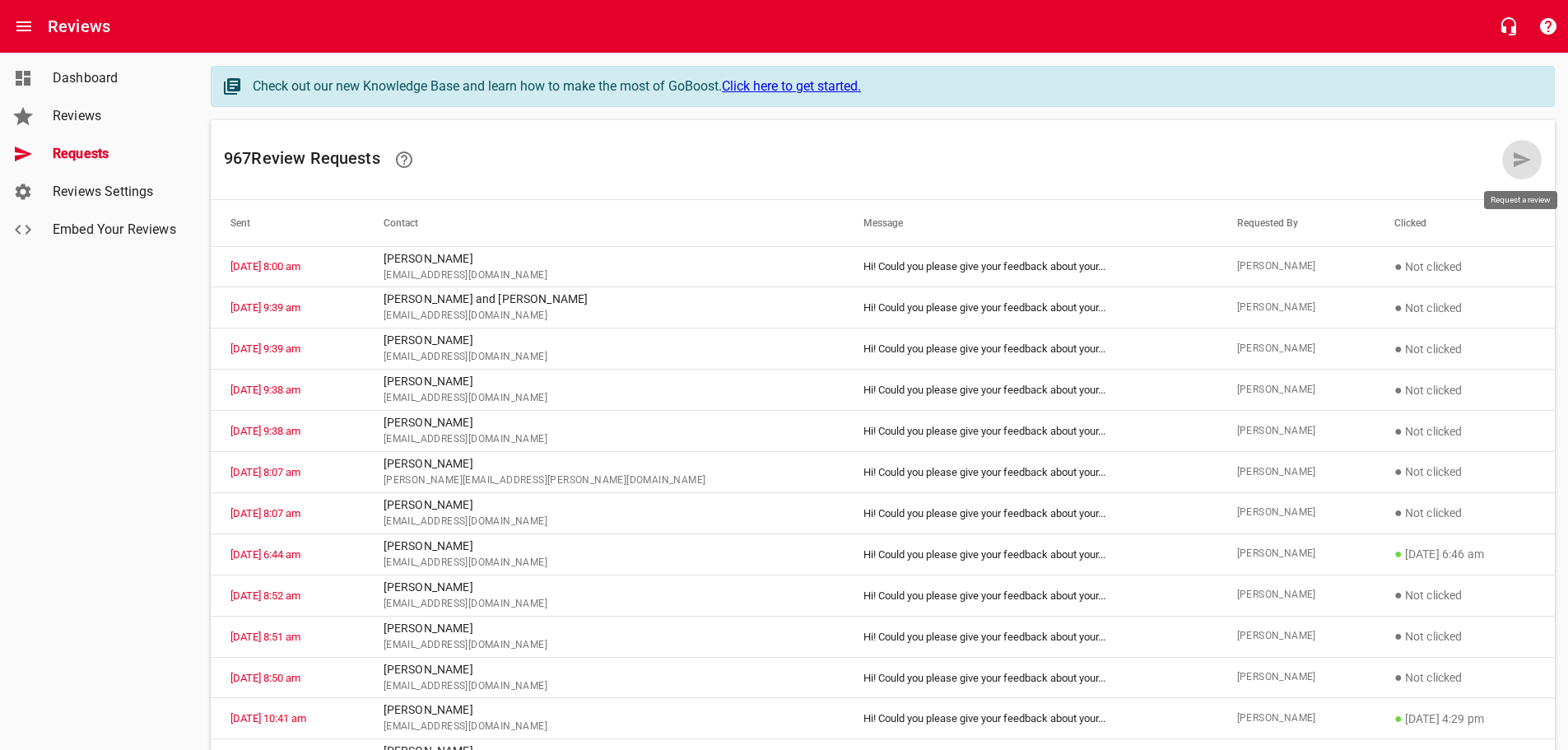
click at [1513, 156] on icon at bounding box center [1522, 160] width 20 height 20
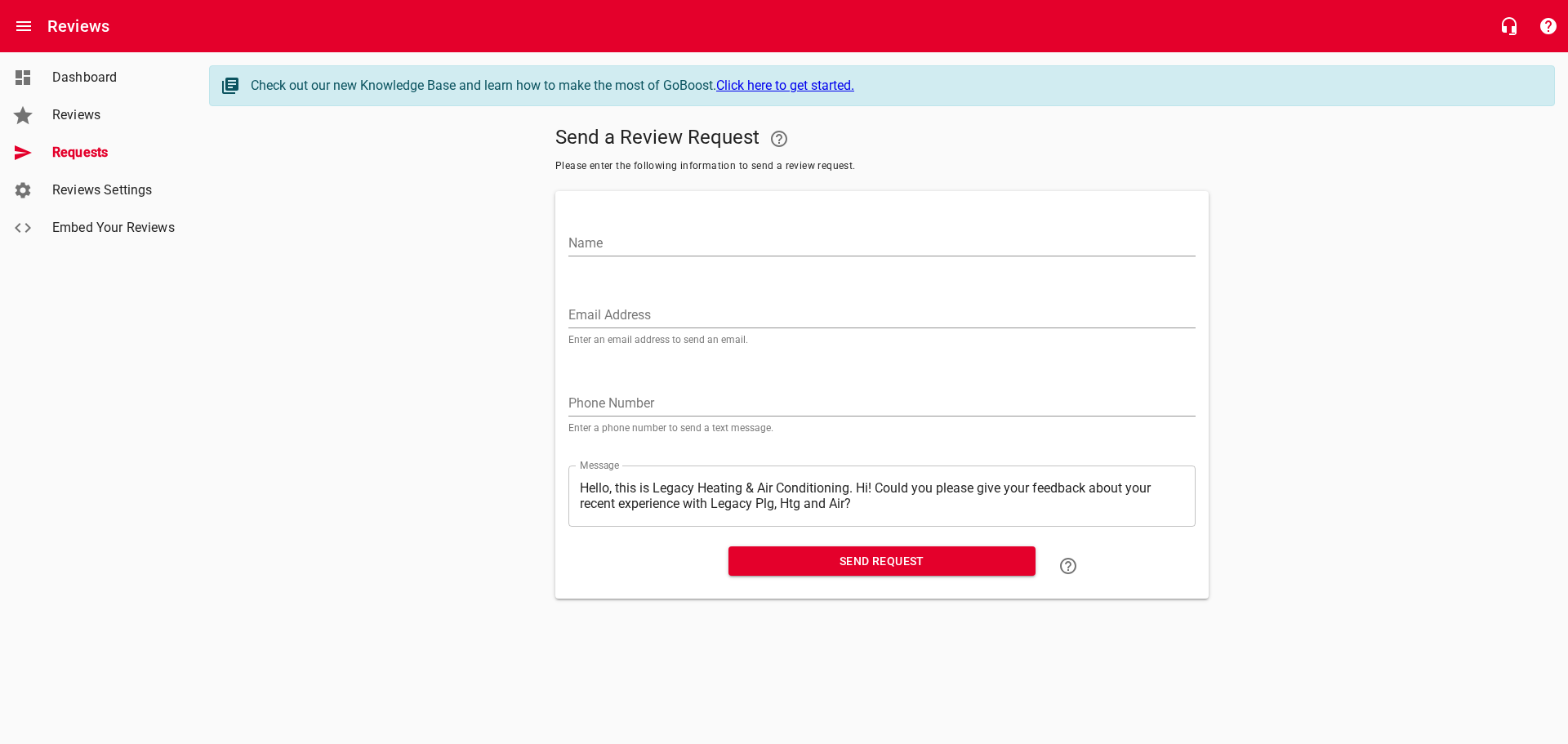
click at [600, 240] on input "Name" at bounding box center [882, 243] width 627 height 26
type input "[PERSON_NAME]"
paste input "[EMAIL_ADDRESS][DOMAIN_NAME]"
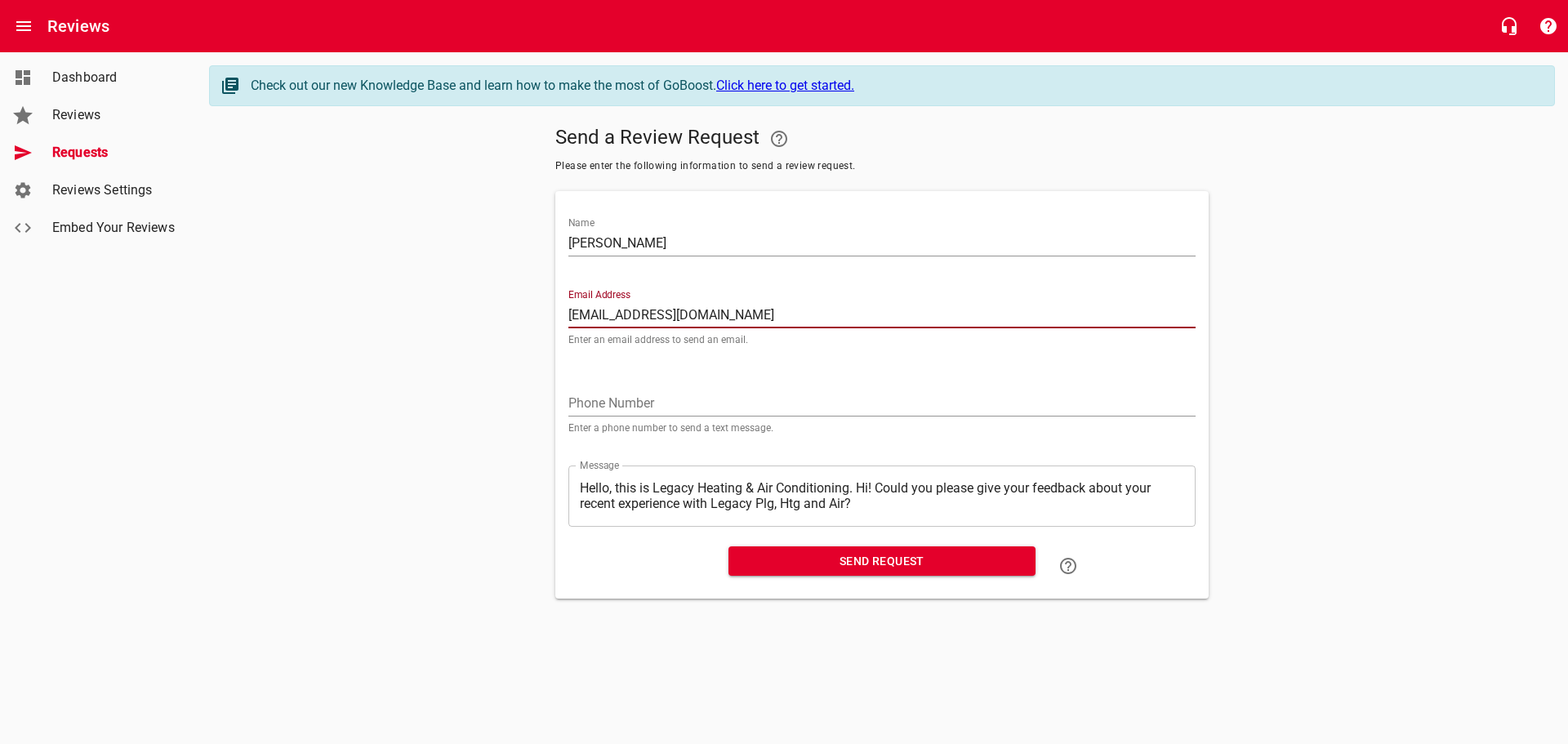
type input "[EMAIL_ADDRESS][DOMAIN_NAME]"
click at [859, 490] on textarea "Hello, this is Legacy Heating & Air Conditioning. Hi! Could you please give you…" at bounding box center [881, 495] width 604 height 31
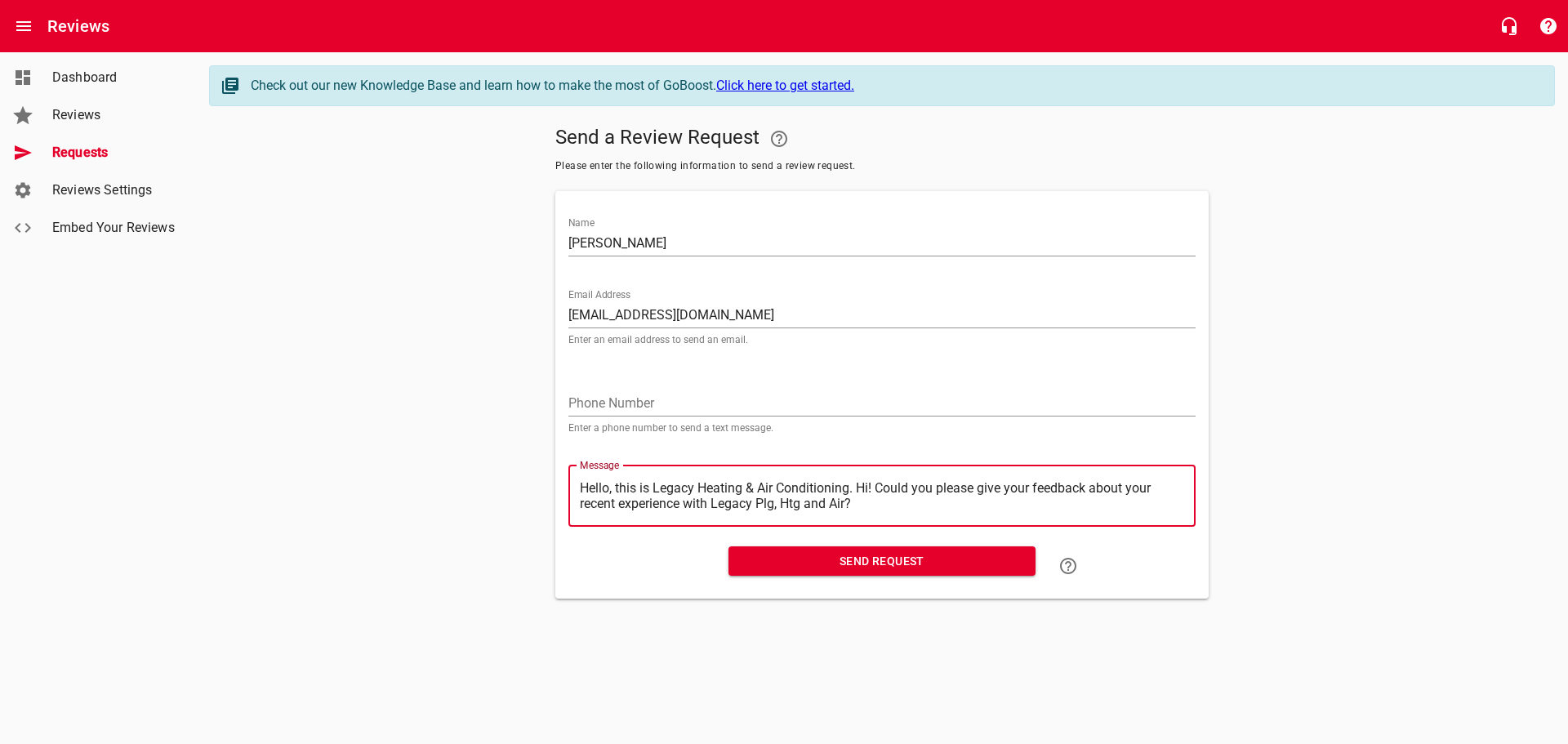
type textarea "Hello, this is Legacy Heating & Air Conditioning.Hi! Could you please give your…"
type textarea "Hello, this is Legacy Heating & Air ConditioningHi! Could you please give your …"
type textarea "Hello, this is Legacy Heating & Air ConditioninHi! Could you please give your f…"
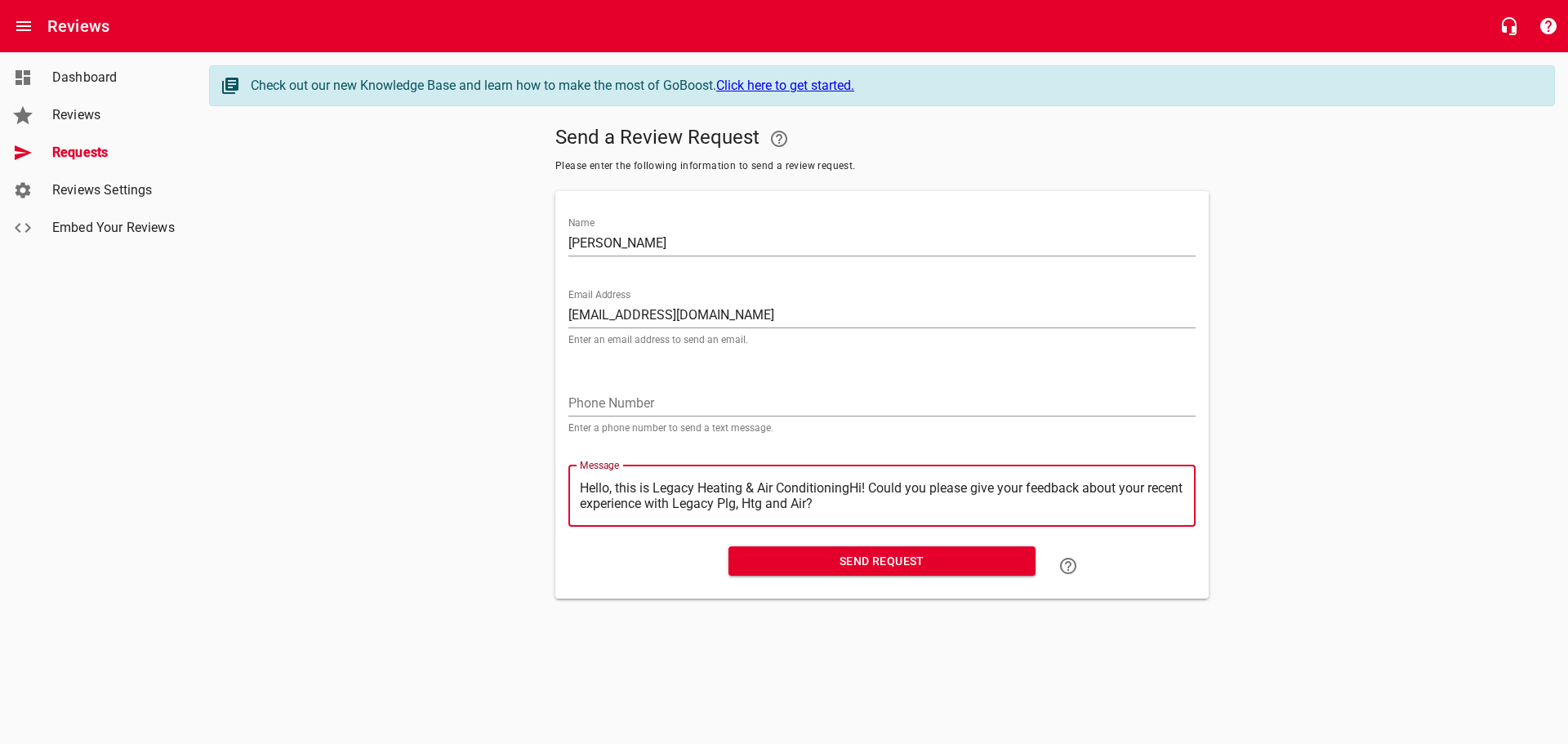
type textarea "Hello, this is Legacy Heating & Air ConditioninHi! Could you please give your f…"
type textarea "Hello, this is Legacy Heating & Air ConditioniHi! Could you please give your fe…"
type textarea "Hello, this is Legacy Heating & Air ConditionHi! Could you please give your fee…"
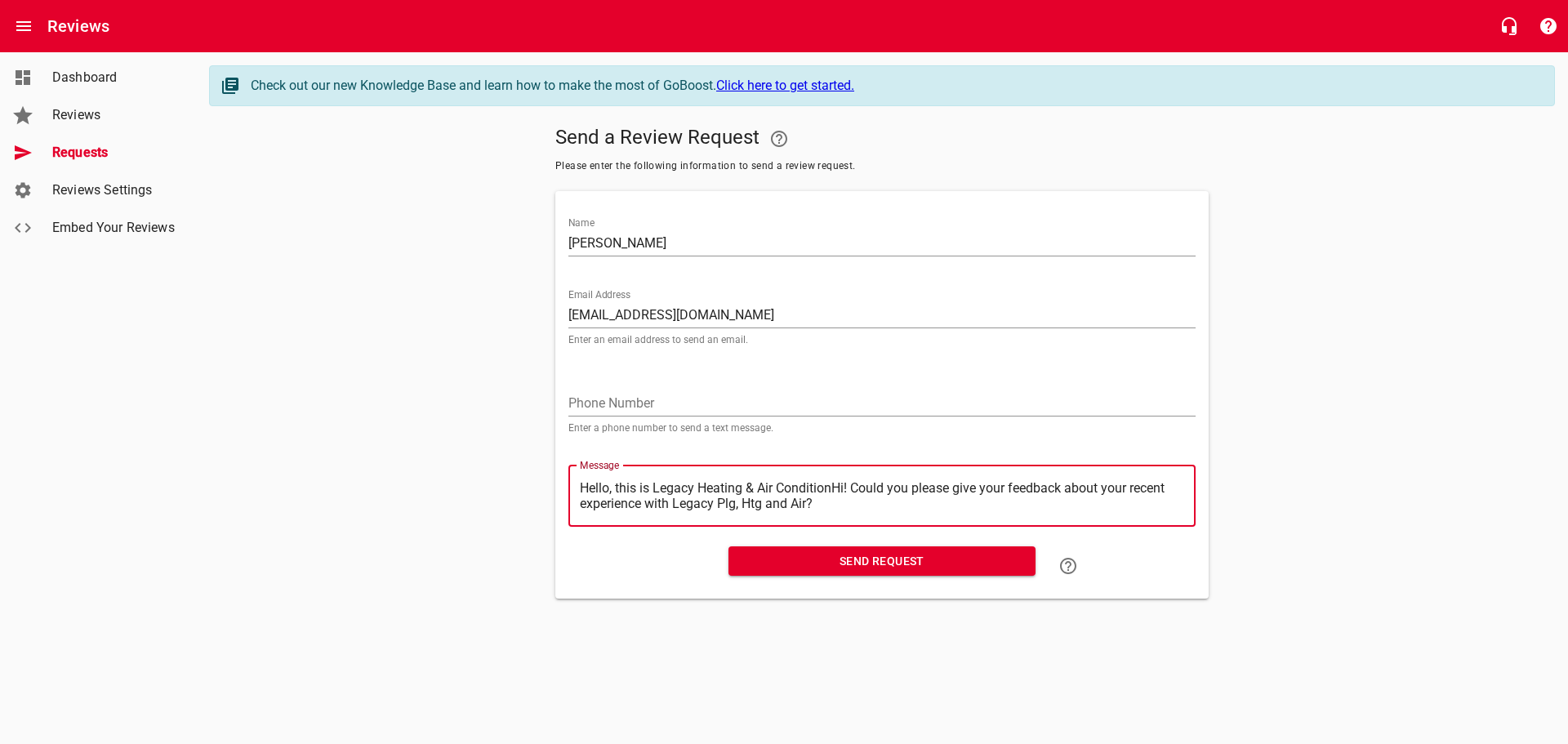
type textarea "Hello, this is Legacy Heating & Air ConditioHi! Could you please give your feed…"
type textarea "Hello, this is Legacy Heating & Air ConditiHi! Could you please give your feedb…"
type textarea "Hello, this is Legacy Heating & Air ConditHi! Could you please give your feedba…"
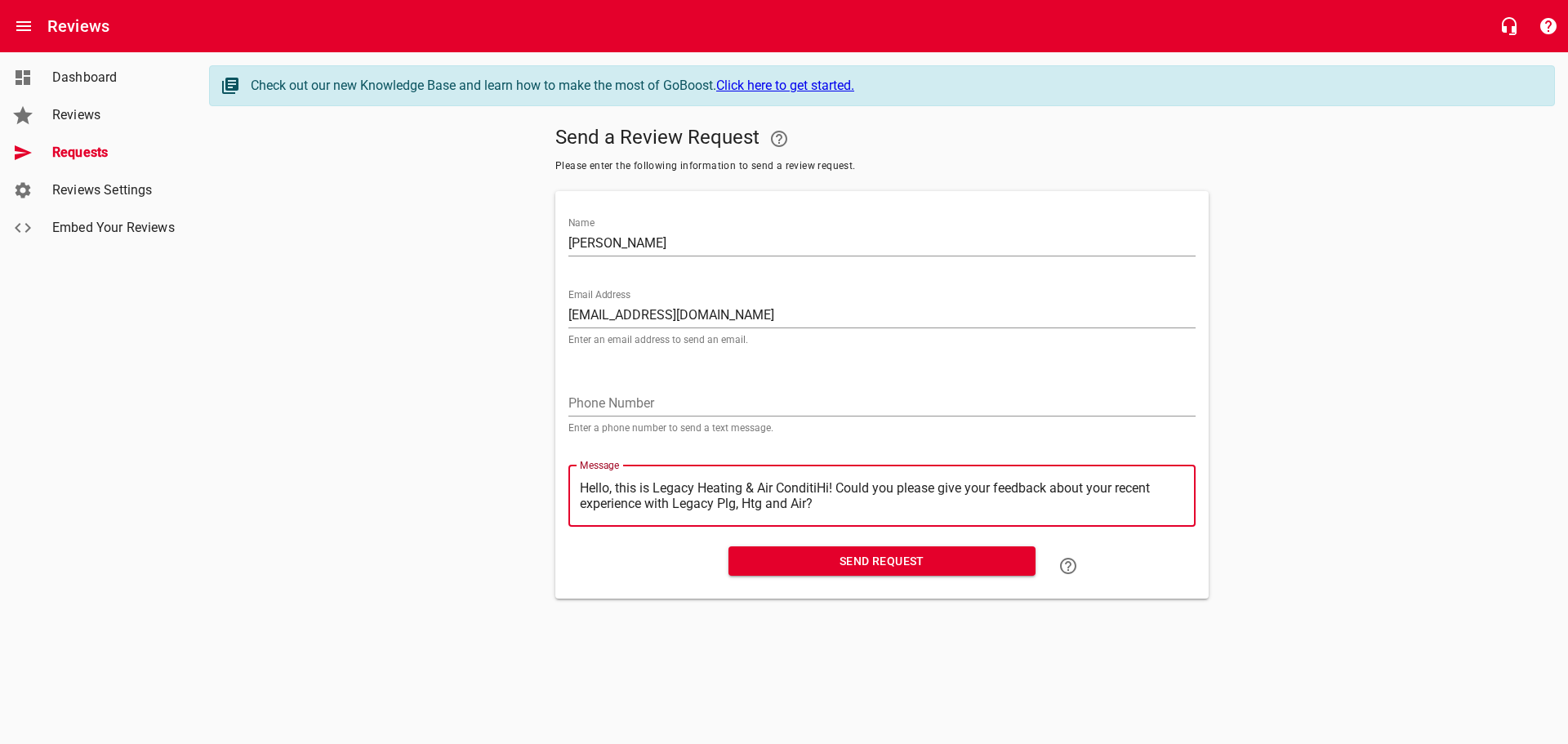
type textarea "Hello, this is Legacy Heating & Air ConditHi! Could you please give your feedba…"
type textarea "Hello, this is Legacy Heating & Air CondiHi! Could you please give your feedbac…"
type textarea "Hello, this is Legacy Heating & Air CondHi! Could you please give your feedback…"
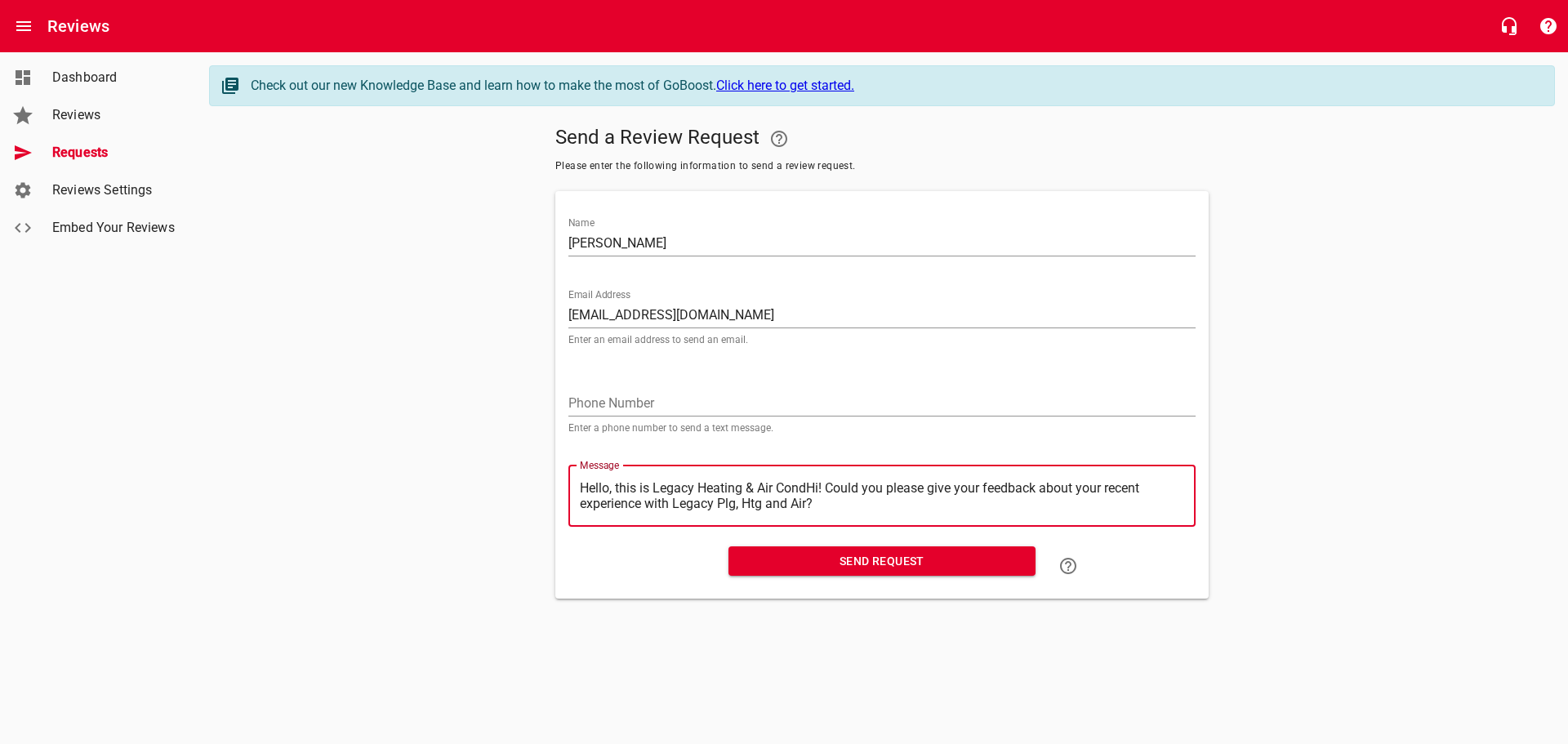
type textarea "Hello, this is Legacy Heating & Air ConHi! Could you please give your feedback …"
type textarea "Hello, this is Legacy Heating & Air CoHi! Could you please give your feedback a…"
type textarea "Hello, this is Legacy Heating & Air CHi! Could you please give your feedback ab…"
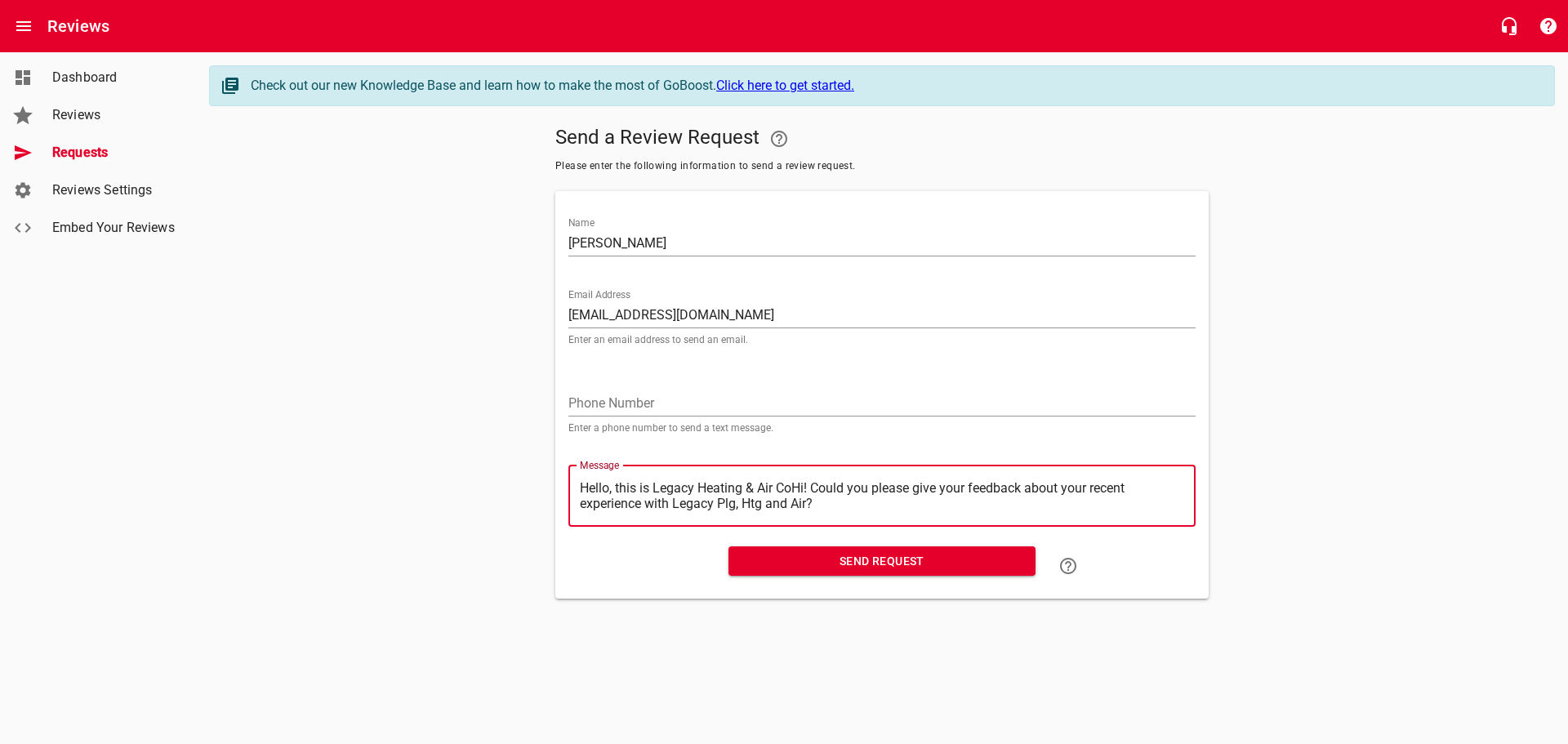
type textarea "Hello, this is Legacy Heating & Air CHi! Could you please give your feedback ab…"
type textarea "Hello, this is Legacy Heating & Air Hi! Could you please give your feedback abo…"
type textarea "Hello, this is Legacy Heating & AirHi! Could you please give your feedback abou…"
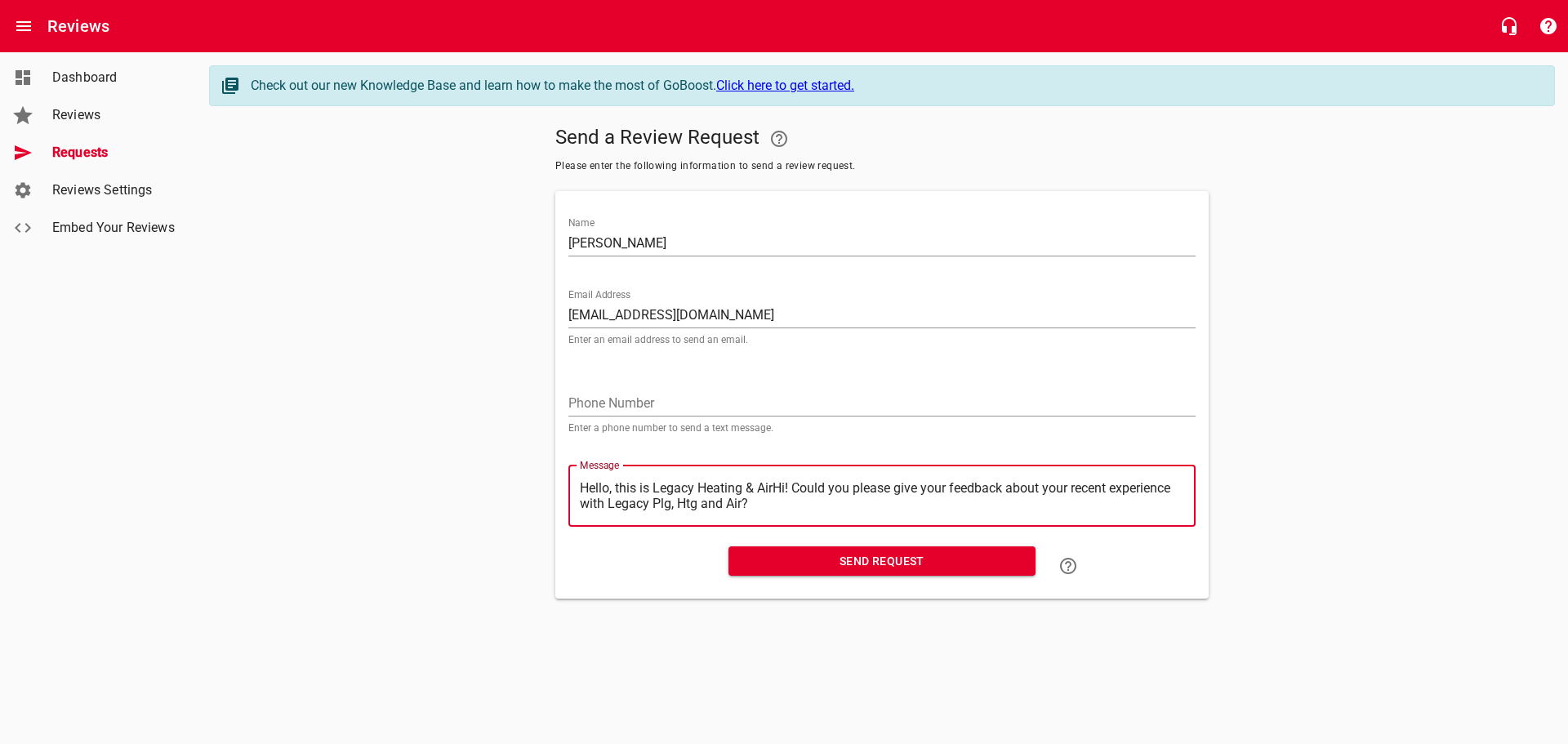
type textarea "Hello, this is Legacy Heating & AiHi! Could you please give your feedback about…"
type textarea "Hello, this is Legacy Heating & AHi! Could you please give your feedback about …"
type textarea "Hello, this is Legacy Heating & Hi! Could you please give your feedback about y…"
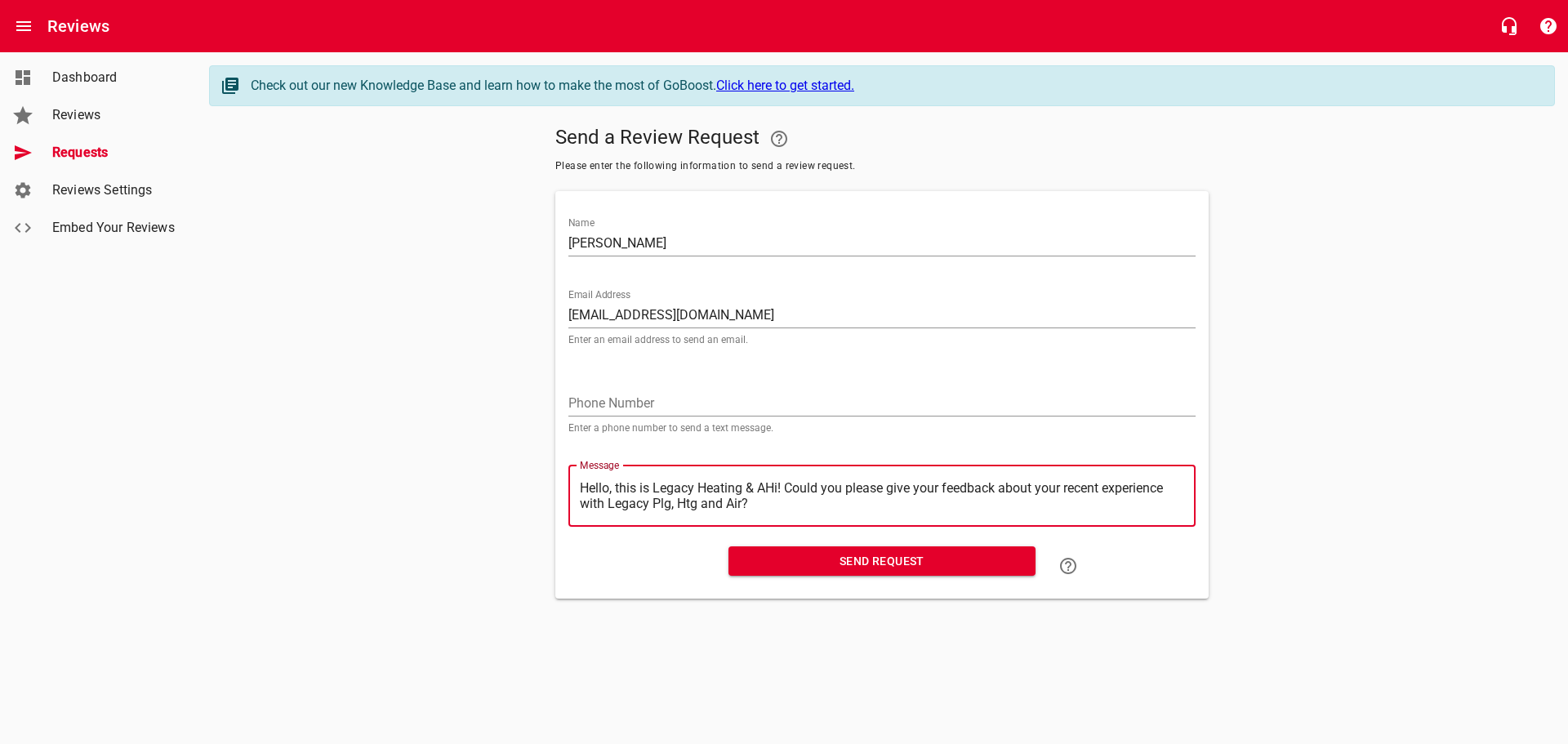
type textarea "Hello, this is Legacy Heating & Hi! Could you please give your feedback about y…"
type textarea "Hello, this is Legacy Heating &Hi! Could you please give your feedback about yo…"
type textarea "Hello, this is Legacy Heating Hi! Could you please give your feedback about you…"
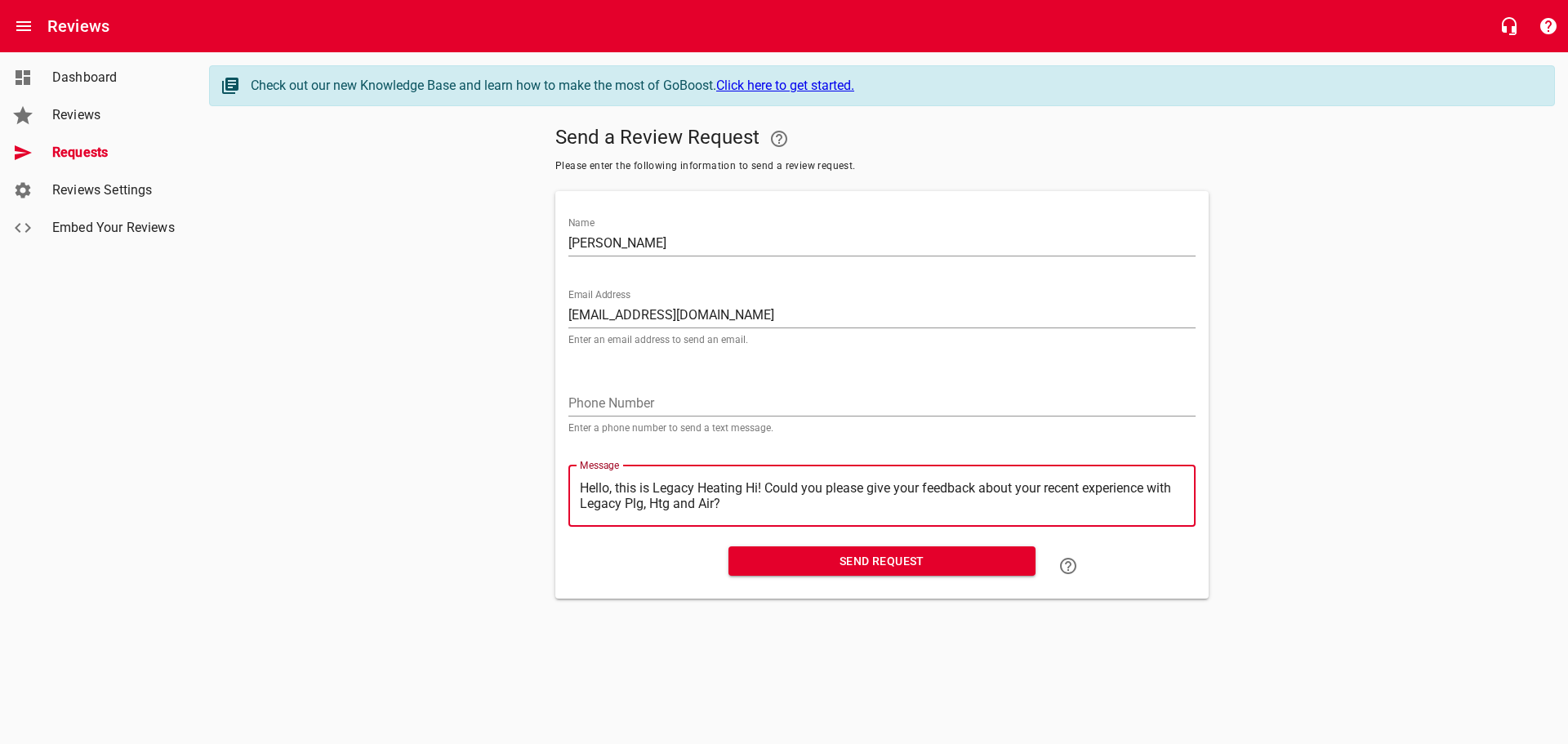
type textarea "Hello, this is Legacy HeatingHi! Could you please give your feedback about your…"
type textarea "Hello, this is Legacy HeatinHi! Could you please give your feedback about your …"
type textarea "Hello, this is Legacy HeatiHi! Could you please give your feedback about your r…"
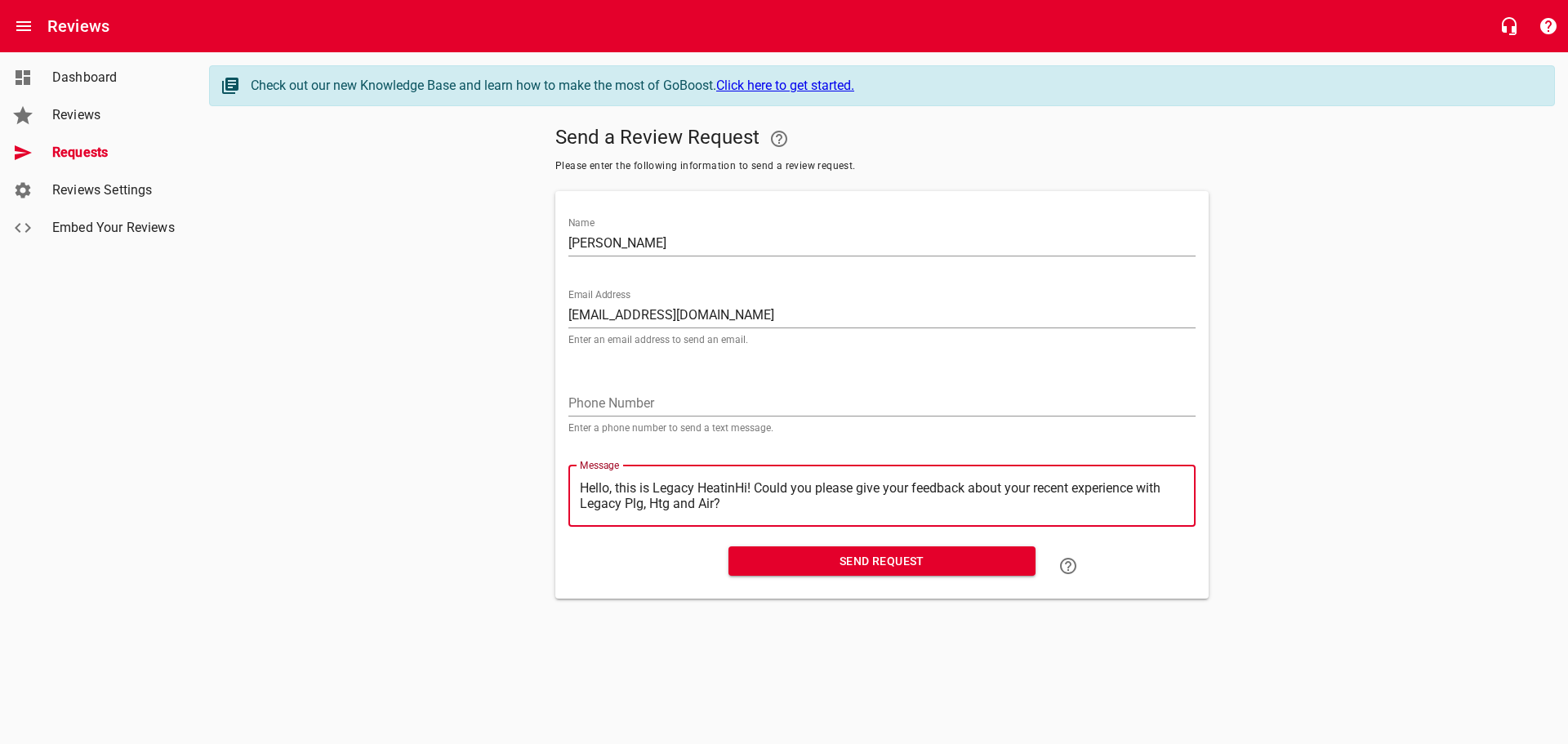
type textarea "Hello, this is Legacy HeatiHi! Could you please give your feedback about your r…"
type textarea "Hello, this is Legacy HeatHi! Could you please give your feedback about your re…"
type textarea "Hello, this is Legacy HeaHi! Could you please give your feedback about your rec…"
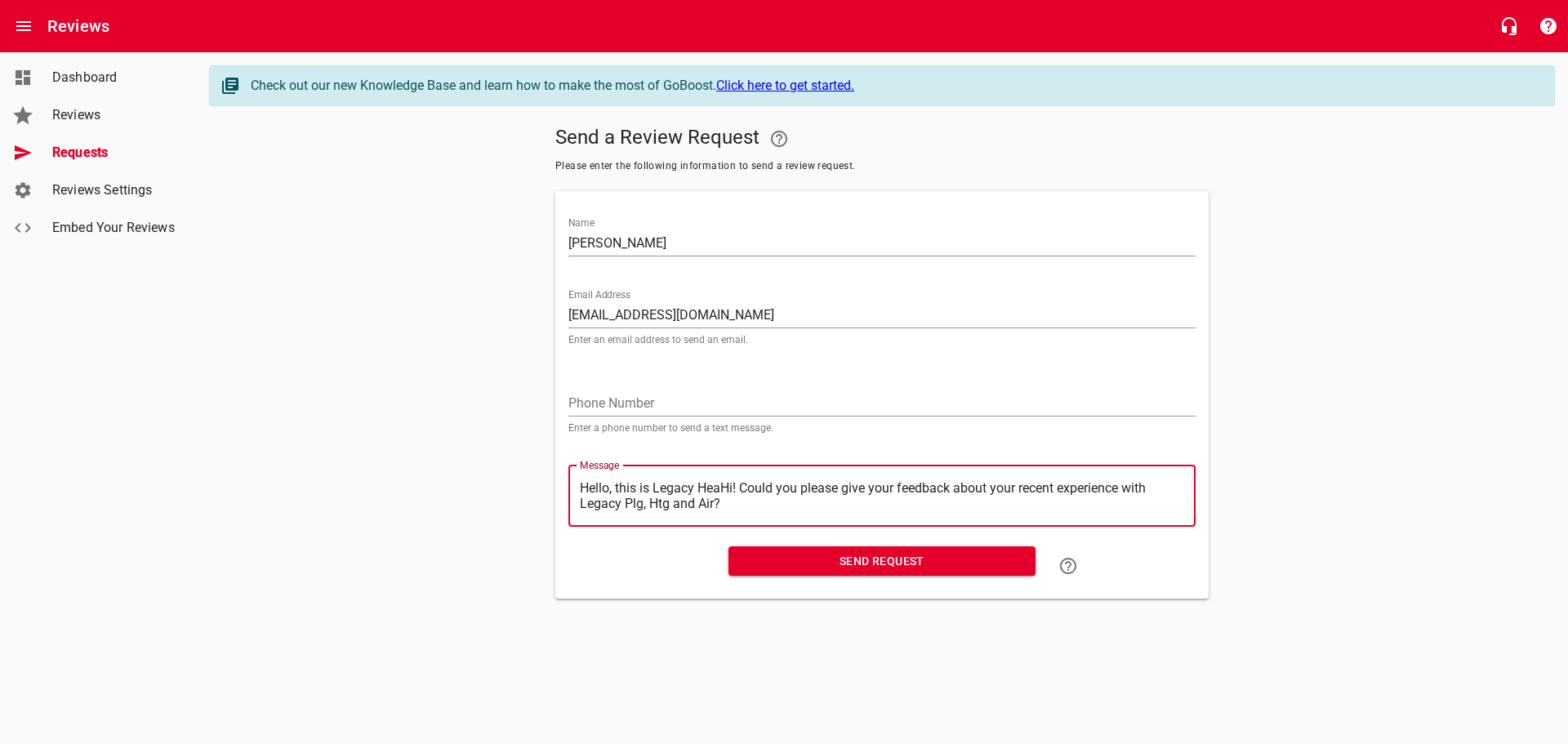
type textarea "Hello, this is Legacy HeHi! Could you please give your feedback about your rece…"
type textarea "Hello, this is Legacy HHi! Could you please give your feedback about your recen…"
type textarea "Hello, this is Legacy Hi! Could you please give your feedback about your recent…"
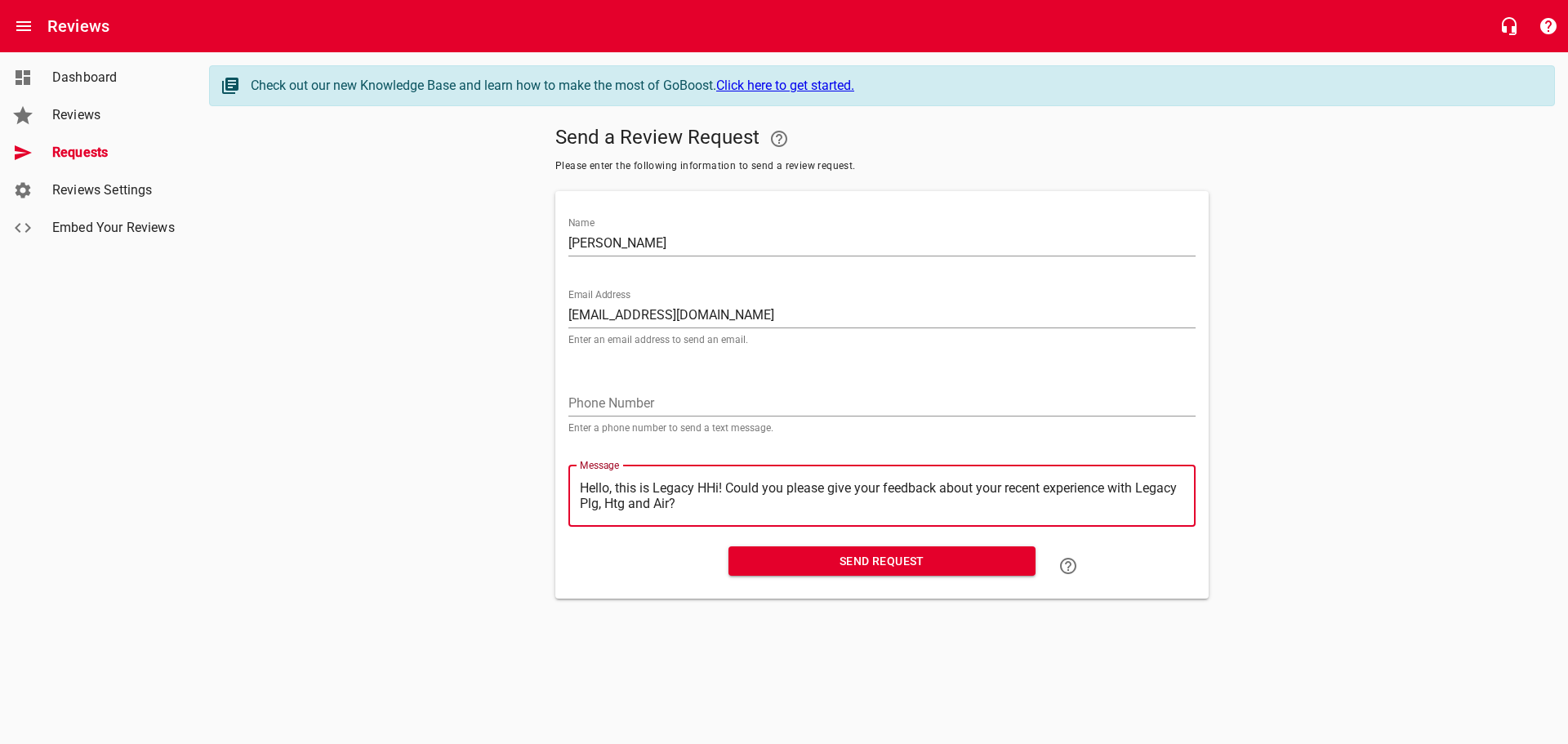
type textarea "Hello, this is Legacy Hi! Could you please give your feedback about your recent…"
type textarea "Hello, this is LegacyHi! Could you please give your feedback about your recent …"
type textarea "Hello, this is LegacHi! Could you please give your feedback about your recent e…"
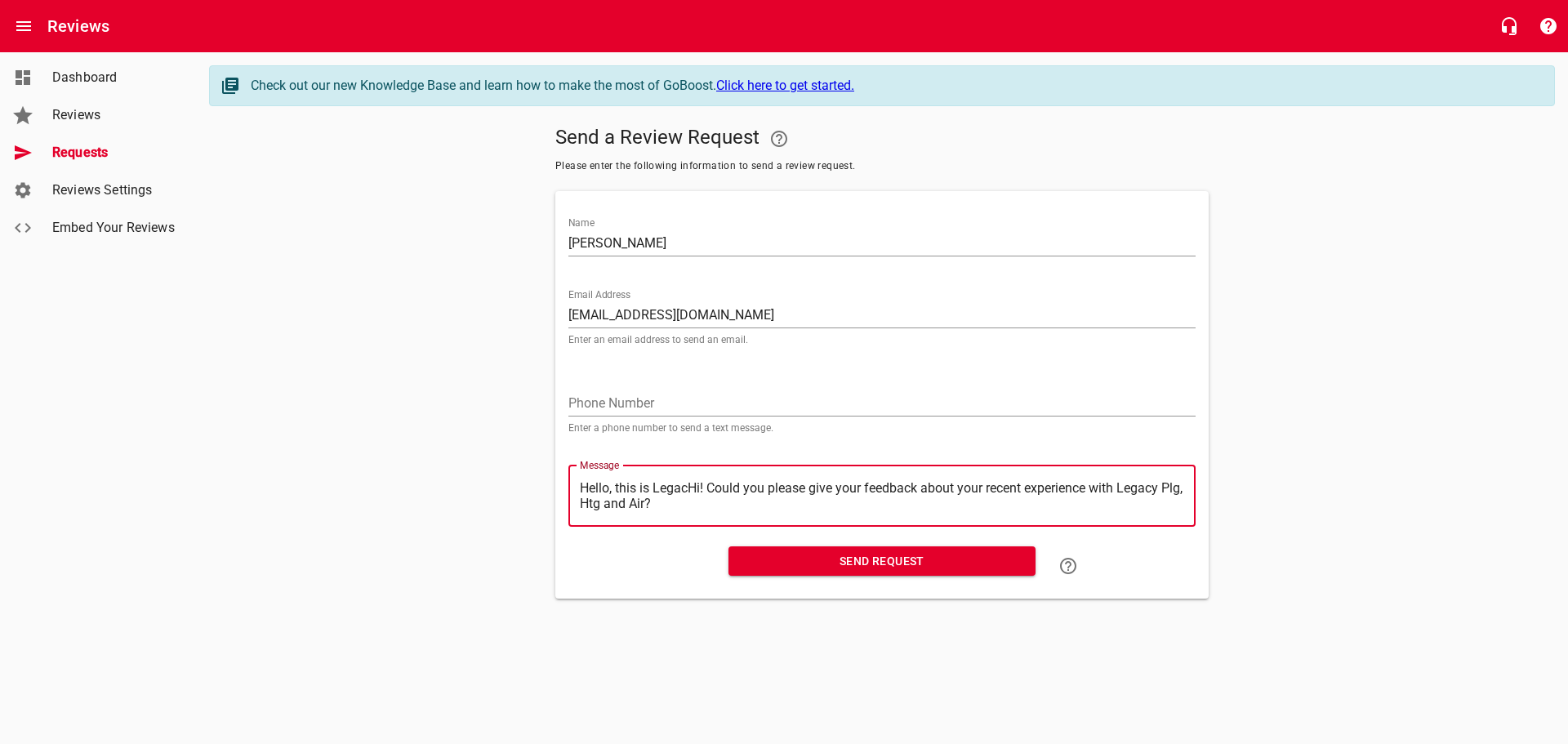
type textarea "Hello, this is LegaHi! Could you please give your feedback about your recent ex…"
type textarea "Hello, this is LegHi! Could you please give your feedback about your recent exp…"
type textarea "Hello, this is LeHi! Could you please give your feedback about your recent expe…"
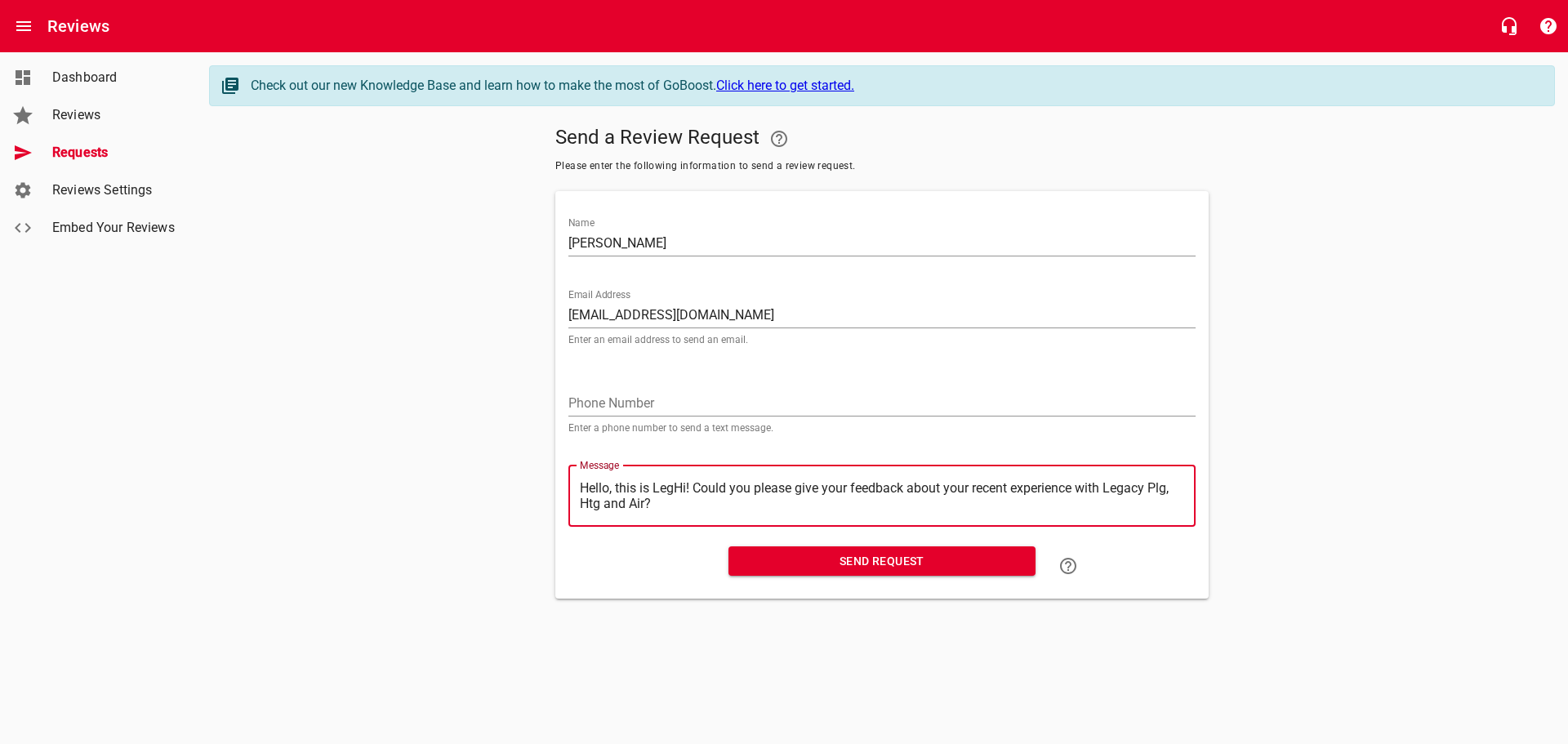
type textarea "Hello, this is LeHi! Could you please give your feedback about your recent expe…"
type textarea "Hello, this is LHi! Could you please give your feedback about your recent exper…"
type textarea "Hello, this is Hi! Could you please give your feedback about your recent experi…"
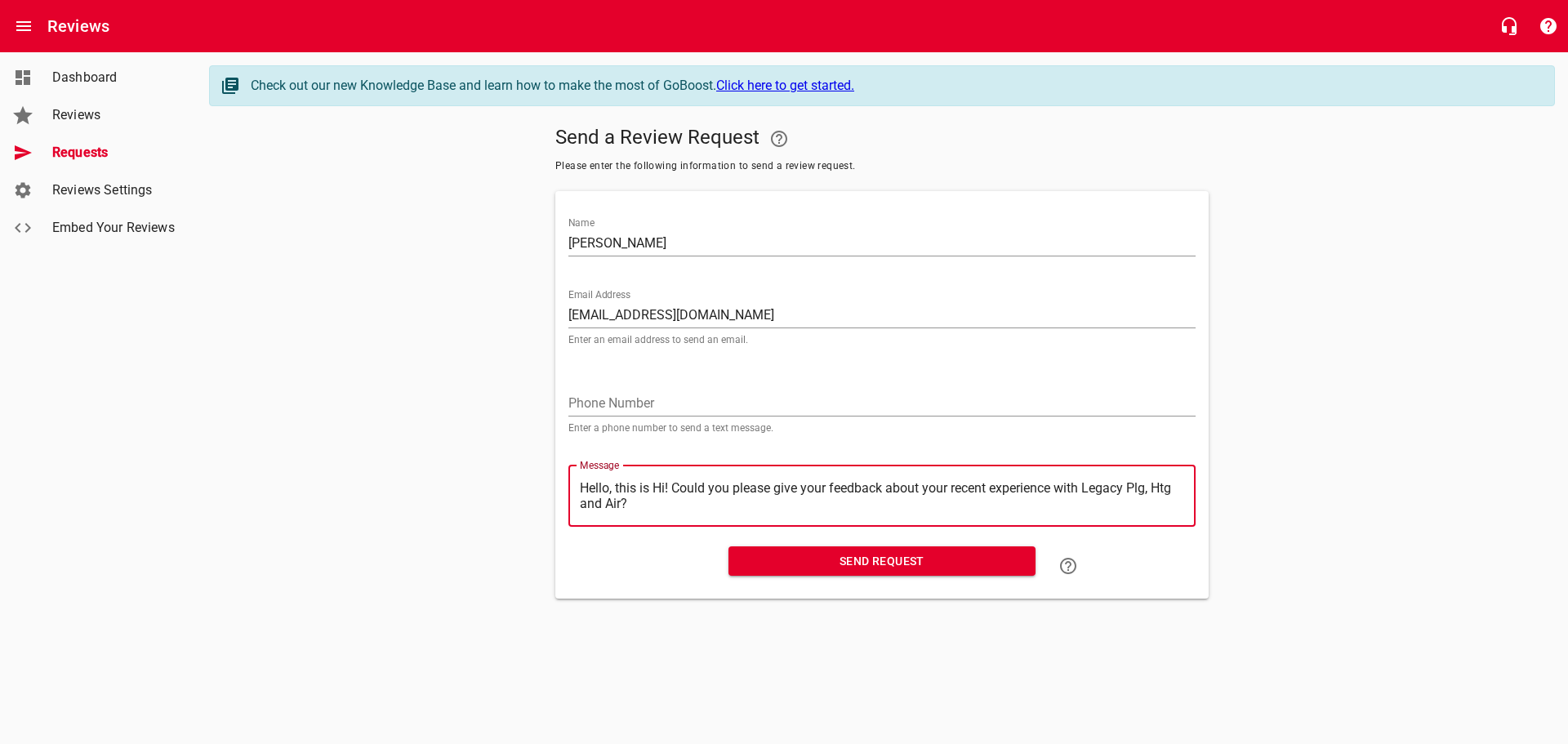
type textarea "Hello, this isHi! Could you please give your feedback about your recent experie…"
type textarea "Hello, this iHi! Could you please give your feedback about your recent experien…"
type textarea "Hello, this Hi! Could you please give your feedback about your recent experienc…"
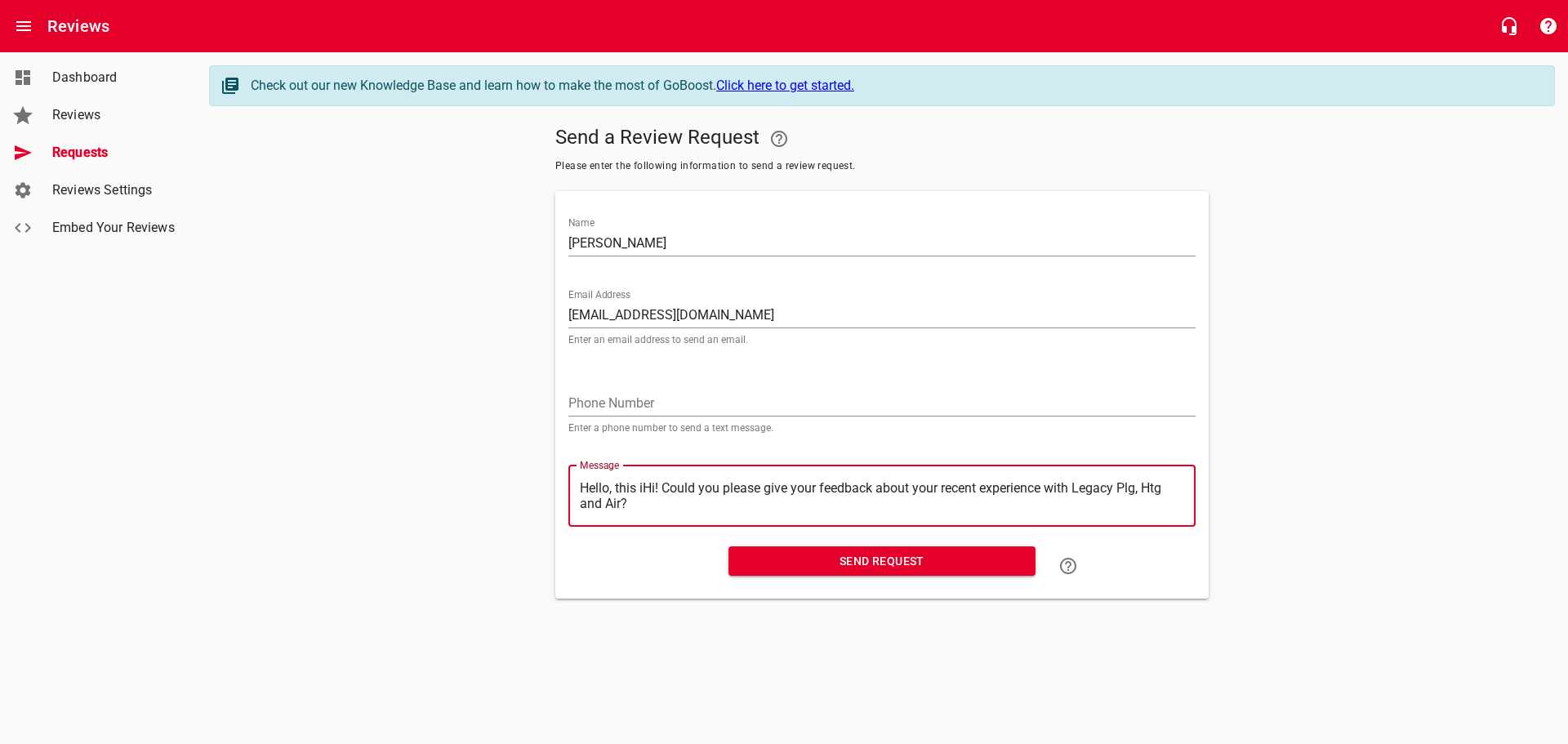
type textarea "Hello, this Hi! Could you please give your feedback about your recent experienc…"
type textarea "Hello, thisHi! Could you please give your feedback about your recent experience…"
type textarea "Hello, thiHi! Could you please give your feedback about your recent experience …"
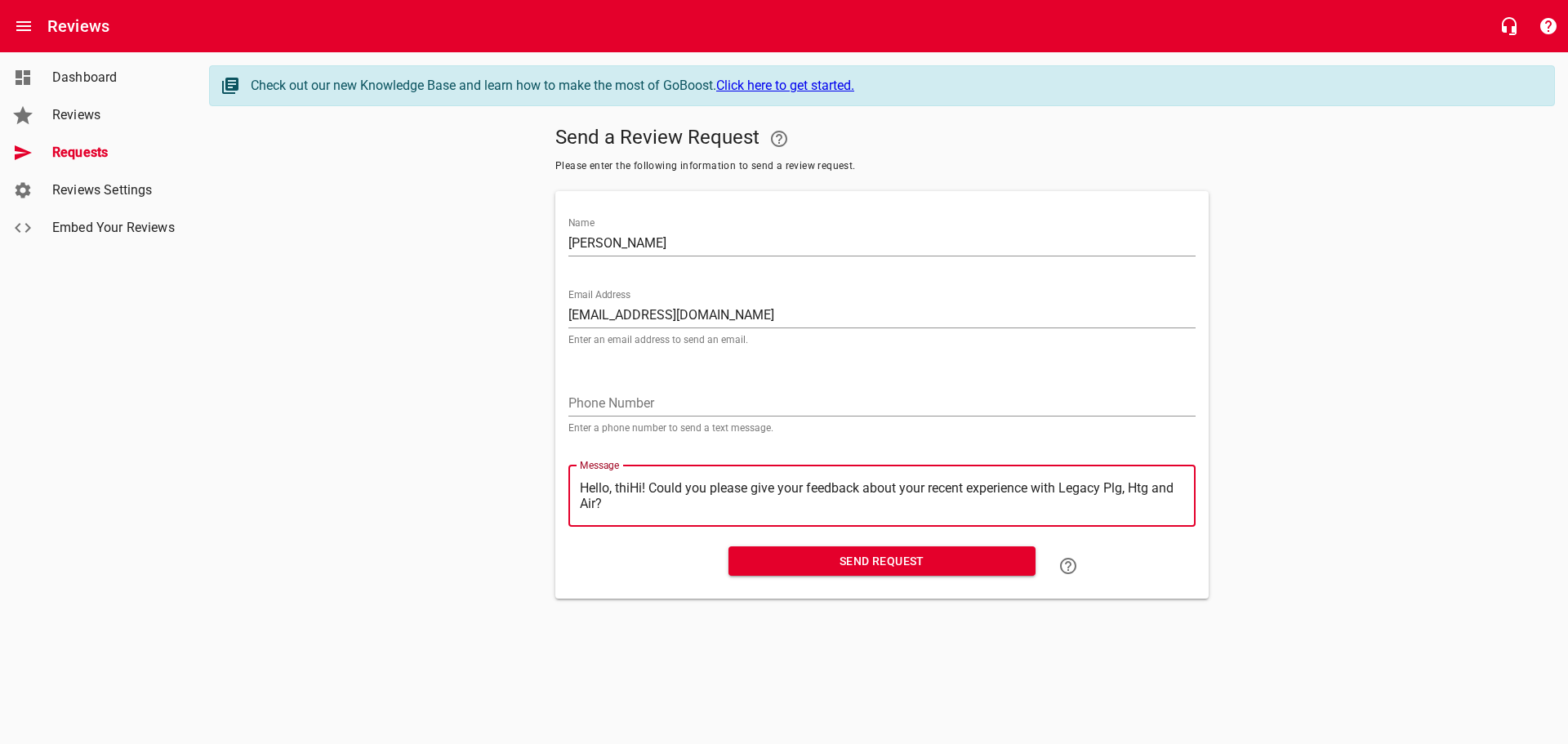
type textarea "Hello, thHi! Could you please give your feedback about your recent experience w…"
type textarea "Hello, tHi! Could you please give your feedback about your recent experience wi…"
type textarea "Hello, Hi! Could you please give your feedback about your recent experience wit…"
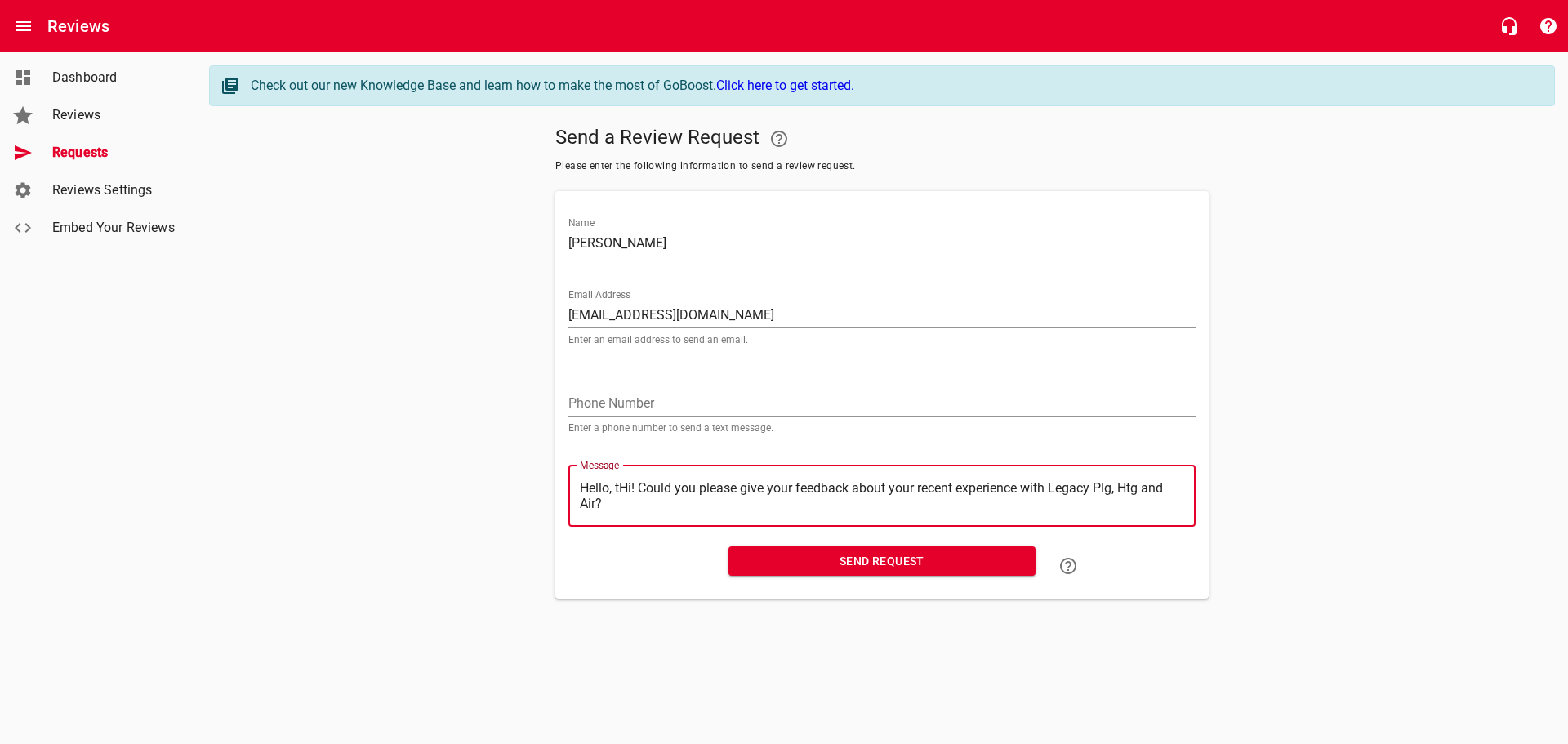
type textarea "Hello, Hi! Could you please give your feedback about your recent experience wit…"
type textarea "Hello,Hi! Could you please give your feedback about your recent experience with…"
type textarea "HelloHi! Could you please give your feedback about your recent experience with …"
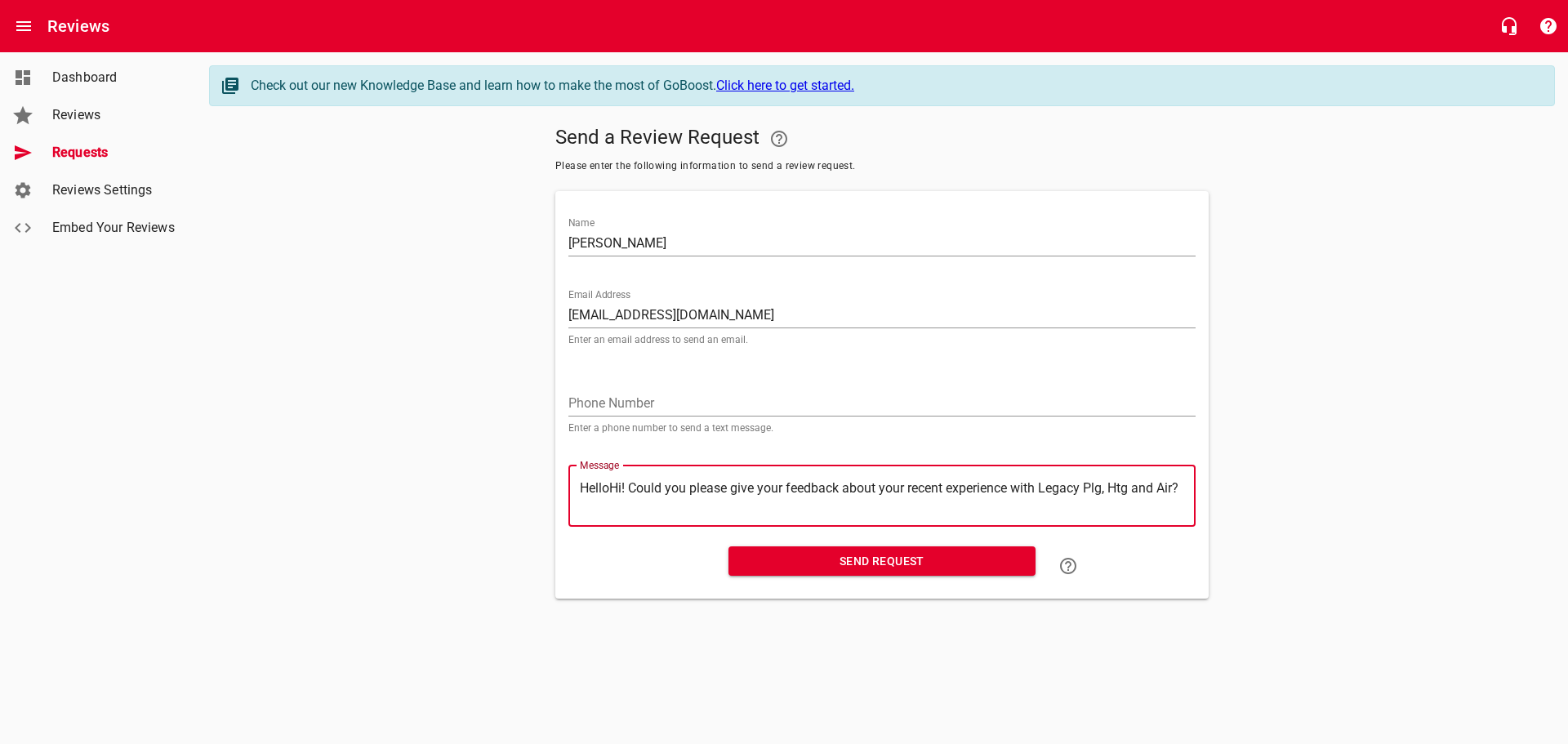
type textarea "HellHi! Could you please give your feedback about your recent experience with L…"
type textarea "HelHi! Could you please give your feedback about your recent experience with Le…"
type textarea "HeHi! Could you please give your feedback about your recent experience with Leg…"
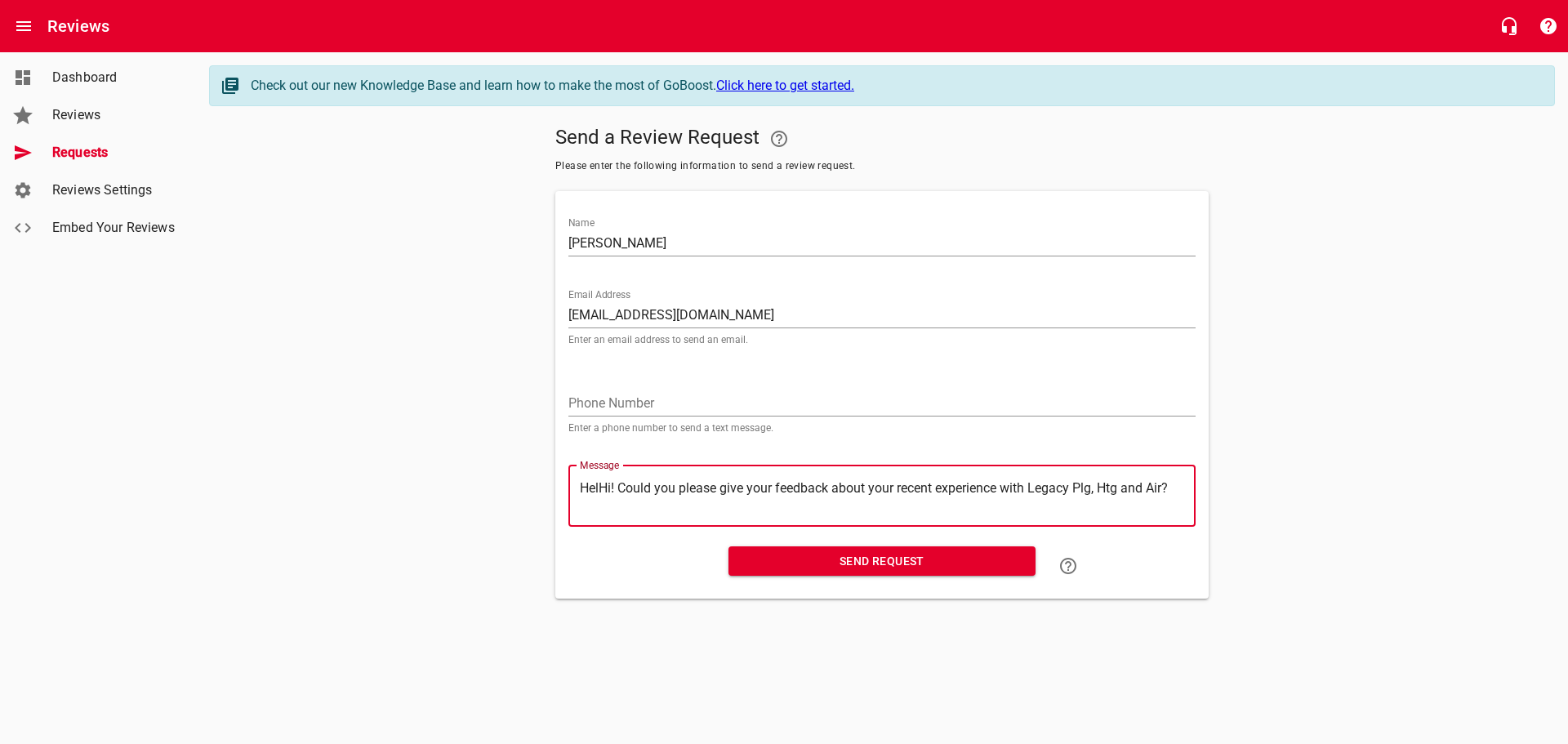
type textarea "HeHi! Could you please give your feedback about your recent experience with Leg…"
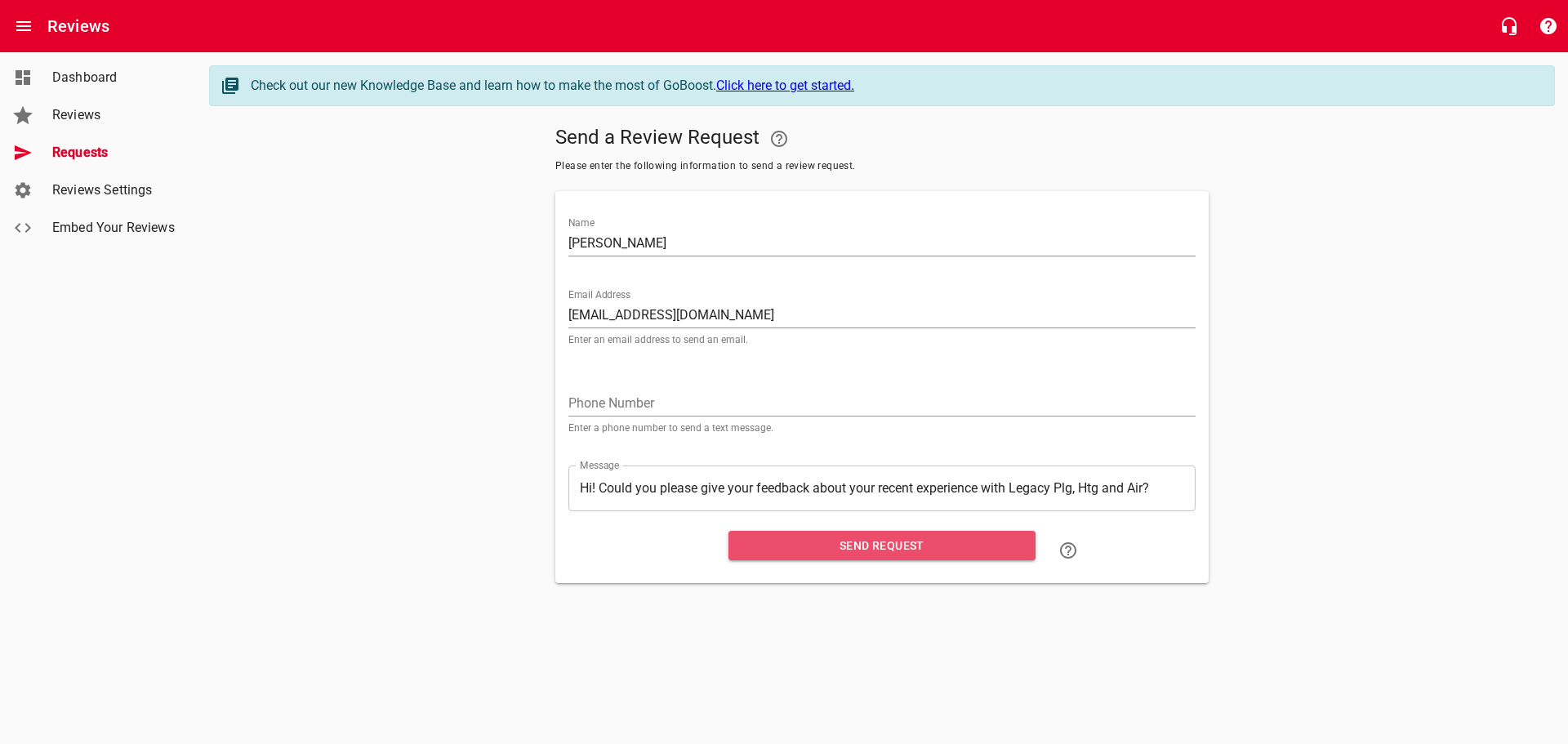
click at [863, 545] on span "Send Request" at bounding box center [881, 546] width 281 height 20
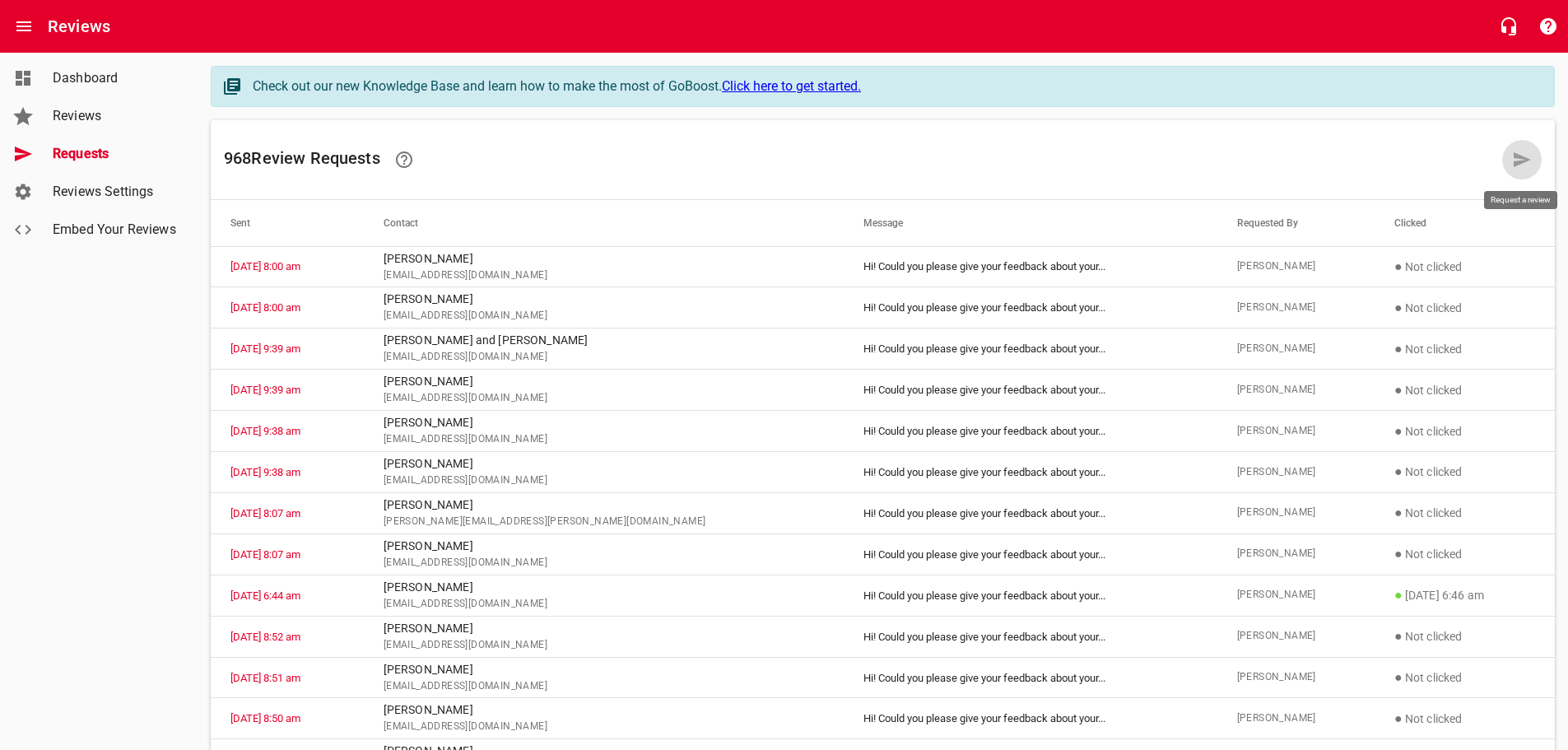
click at [1516, 161] on icon at bounding box center [1522, 159] width 17 height 15
